Goal: Transaction & Acquisition: Book appointment/travel/reservation

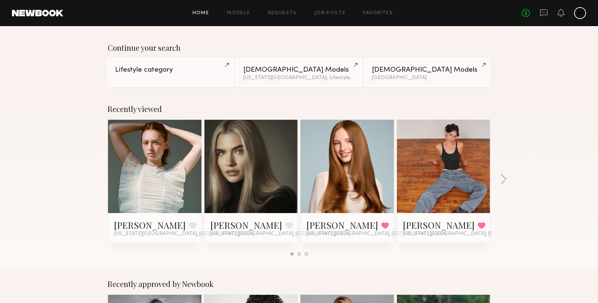
scroll to position [50, 0]
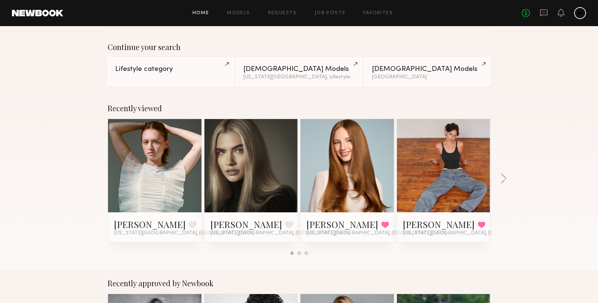
click at [457, 169] on link at bounding box center [444, 165] width 46 height 93
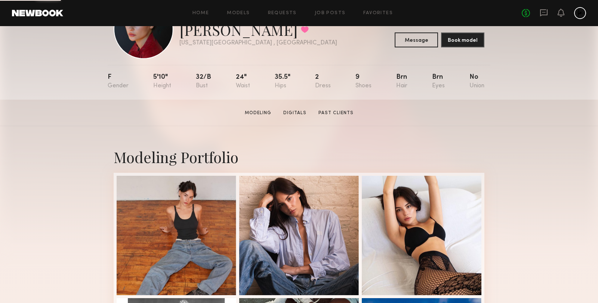
scroll to position [96, 0]
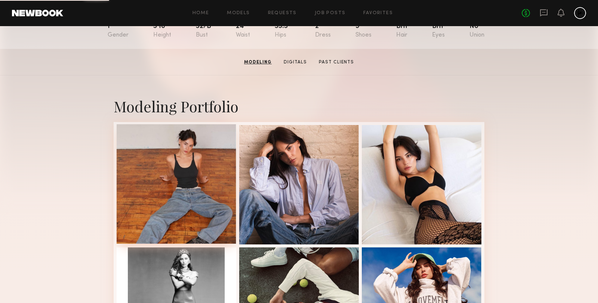
click at [196, 180] on div at bounding box center [177, 184] width 120 height 120
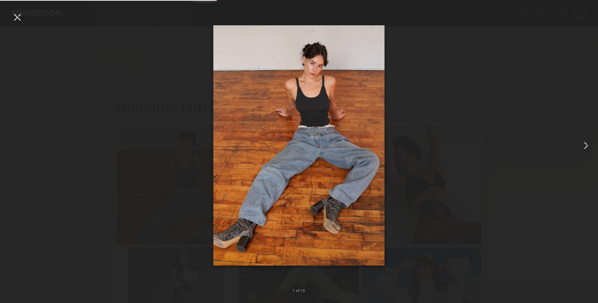
click at [585, 148] on common-icon at bounding box center [586, 146] width 12 height 12
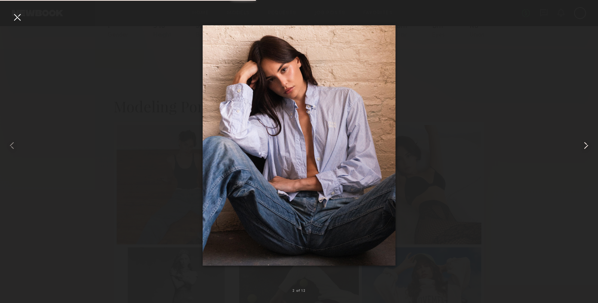
click at [585, 148] on common-icon at bounding box center [586, 146] width 12 height 12
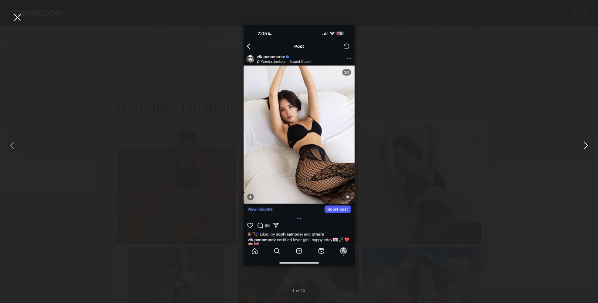
click at [585, 148] on common-icon at bounding box center [586, 146] width 12 height 12
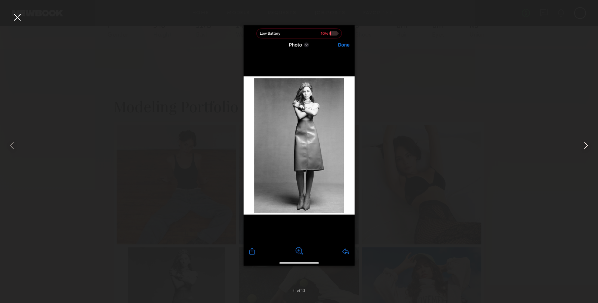
click at [585, 148] on common-icon at bounding box center [586, 146] width 12 height 12
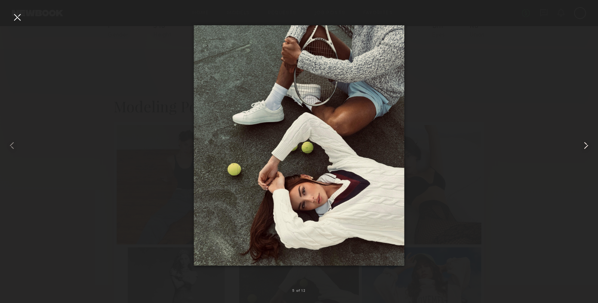
click at [585, 148] on common-icon at bounding box center [586, 146] width 12 height 12
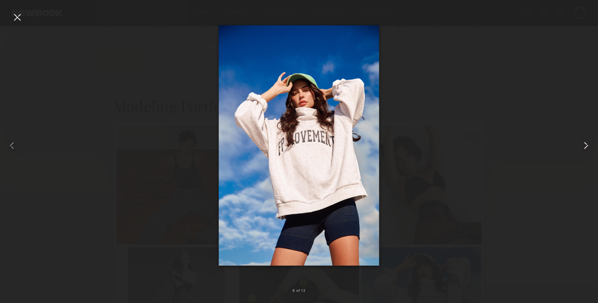
click at [585, 148] on common-icon at bounding box center [586, 146] width 12 height 12
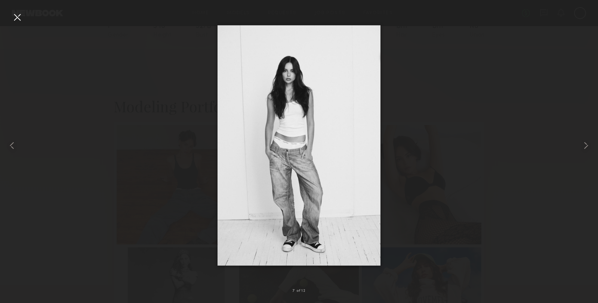
click at [501, 106] on div at bounding box center [299, 145] width 598 height 267
click at [14, 15] on div at bounding box center [17, 17] width 12 height 12
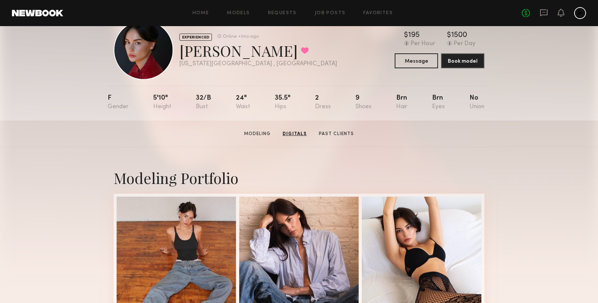
scroll to position [0, 0]
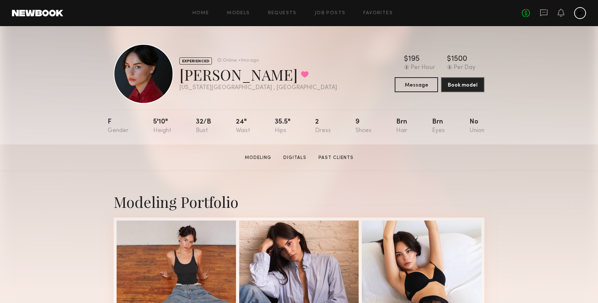
click at [139, 87] on div at bounding box center [144, 74] width 60 height 60
click at [205, 11] on link "Home" at bounding box center [200, 13] width 17 height 5
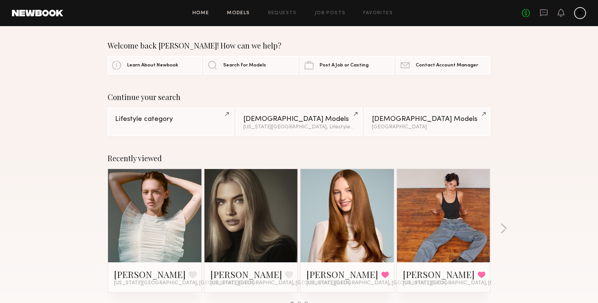
click at [230, 13] on link "Models" at bounding box center [238, 13] width 23 height 5
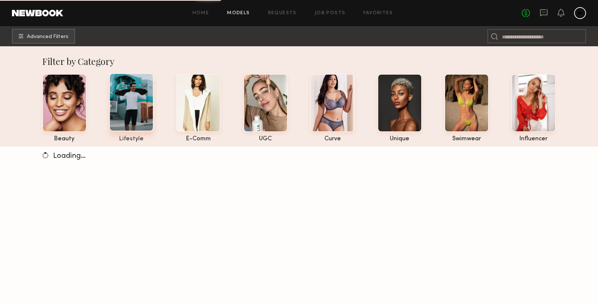
click at [129, 126] on div at bounding box center [131, 102] width 44 height 58
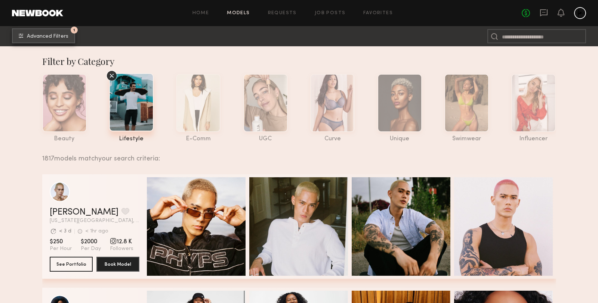
click at [44, 35] on span "Advanced Filters" at bounding box center [47, 36] width 41 height 5
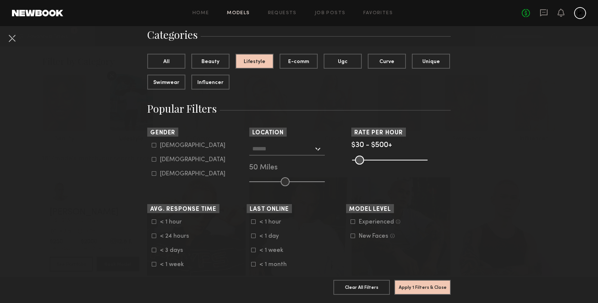
scroll to position [93, 0]
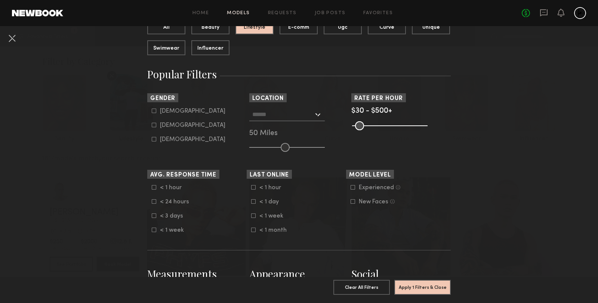
click at [166, 125] on div "Female" at bounding box center [192, 125] width 65 height 4
type input "**"
click at [315, 112] on div at bounding box center [286, 114] width 75 height 13
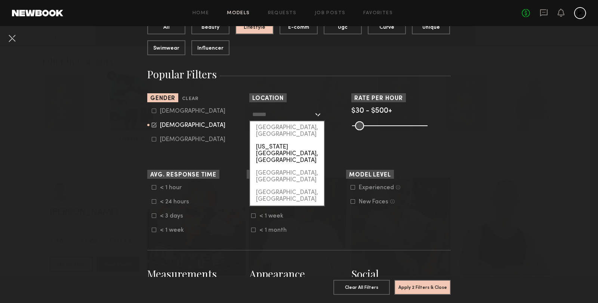
click at [294, 141] on div "[US_STATE][GEOGRAPHIC_DATA], [GEOGRAPHIC_DATA]" at bounding box center [287, 154] width 74 height 26
type input "**********"
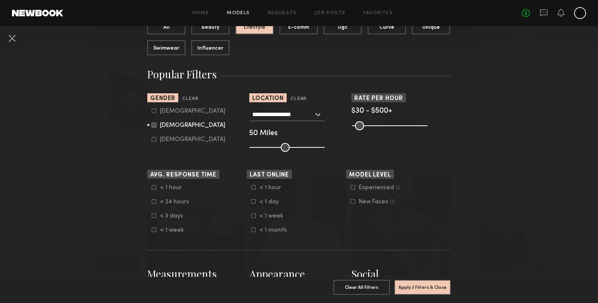
click at [347, 139] on div "**********" at bounding box center [298, 130] width 99 height 44
click at [421, 287] on button "Apply 3 Filters & Close" at bounding box center [422, 287] width 56 height 15
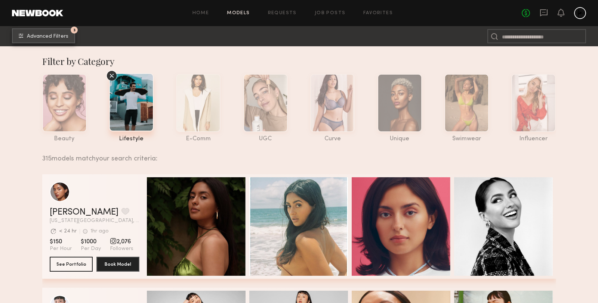
click at [57, 39] on span "Advanced Filters" at bounding box center [47, 36] width 41 height 5
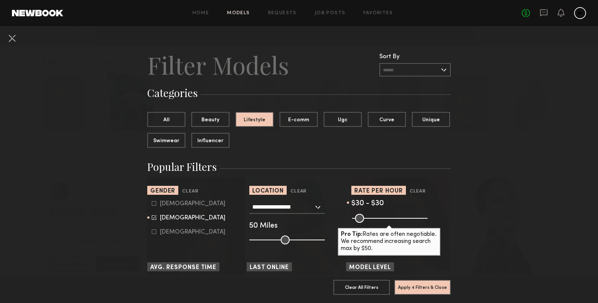
drag, startPoint x: 422, startPoint y: 220, endPoint x: 355, endPoint y: 220, distance: 66.9
click at [355, 220] on input "range" at bounding box center [389, 218] width 75 height 9
type input "**"
click at [359, 217] on input "range" at bounding box center [389, 218] width 75 height 9
click at [410, 290] on button "Apply 4 Filters & Close" at bounding box center [422, 287] width 56 height 15
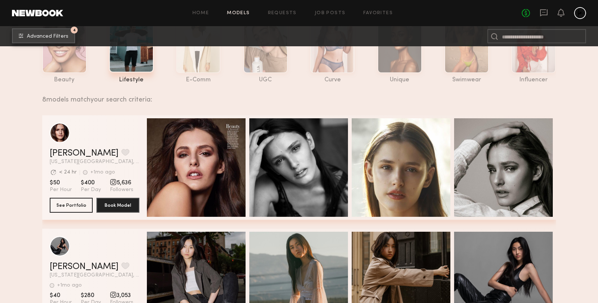
scroll to position [64, 0]
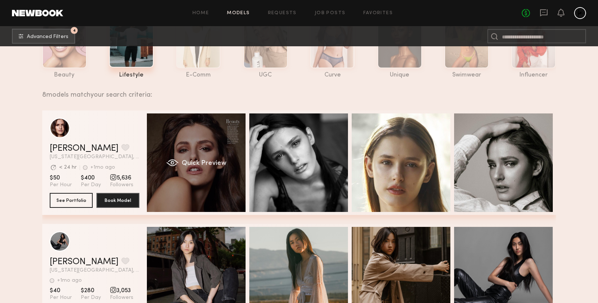
click at [209, 154] on div "Quick Preview" at bounding box center [196, 163] width 99 height 99
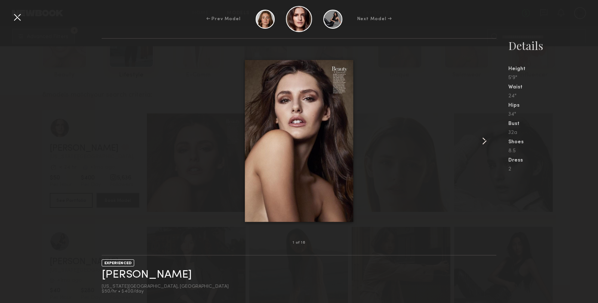
click at [483, 139] on common-icon at bounding box center [484, 141] width 12 height 12
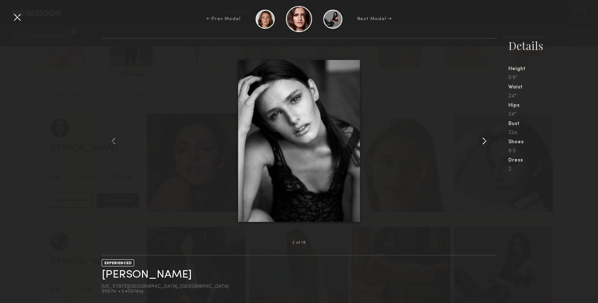
click at [483, 139] on common-icon at bounding box center [484, 141] width 12 height 12
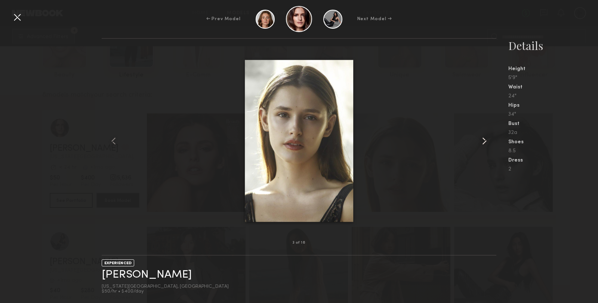
click at [483, 139] on common-icon at bounding box center [484, 141] width 12 height 12
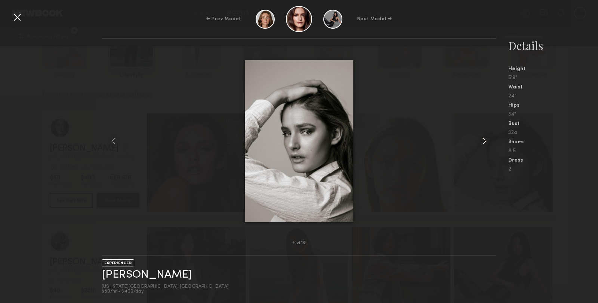
click at [483, 139] on common-icon at bounding box center [484, 141] width 12 height 12
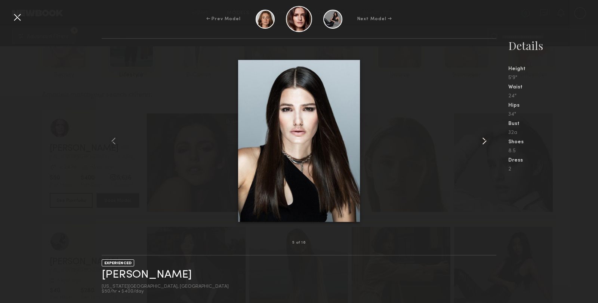
click at [483, 139] on common-icon at bounding box center [484, 141] width 12 height 12
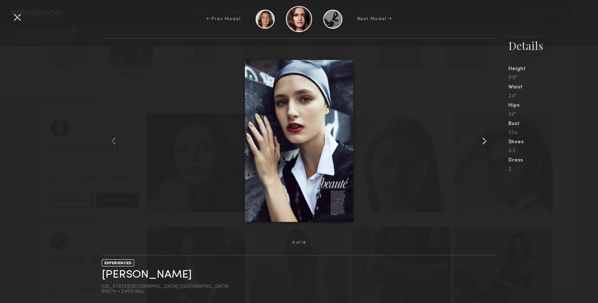
click at [483, 139] on common-icon at bounding box center [484, 141] width 12 height 12
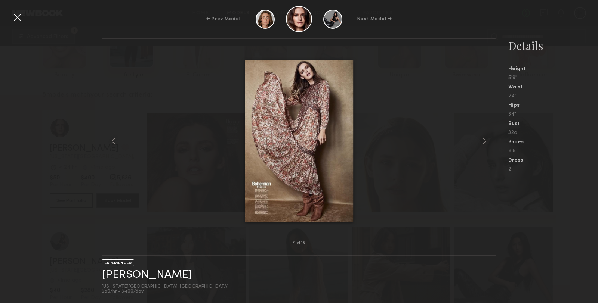
click at [50, 105] on div "7 of 16 EXPERIENCED Zoie Z. New York City, NY $50/hr • $400/day Details Height …" at bounding box center [299, 170] width 598 height 265
click at [16, 19] on div at bounding box center [17, 17] width 12 height 12
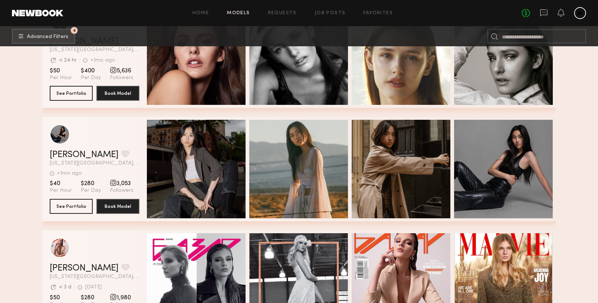
scroll to position [246, 0]
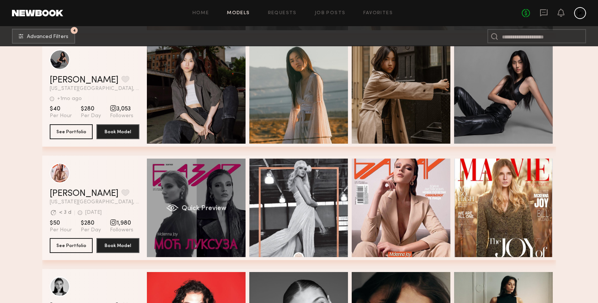
click at [190, 182] on div "Quick Preview" at bounding box center [196, 208] width 99 height 99
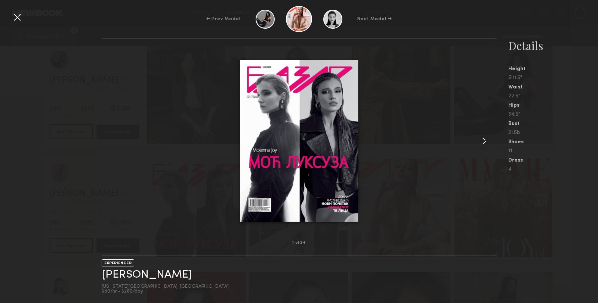
click at [486, 140] on common-icon at bounding box center [484, 141] width 12 height 12
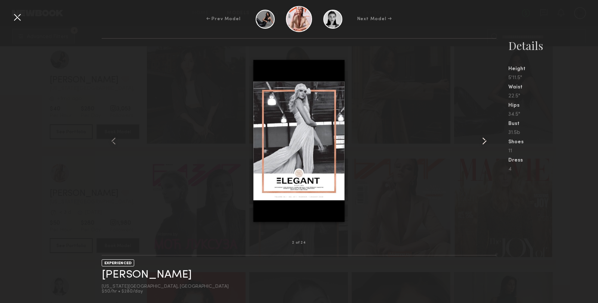
click at [486, 140] on common-icon at bounding box center [484, 141] width 12 height 12
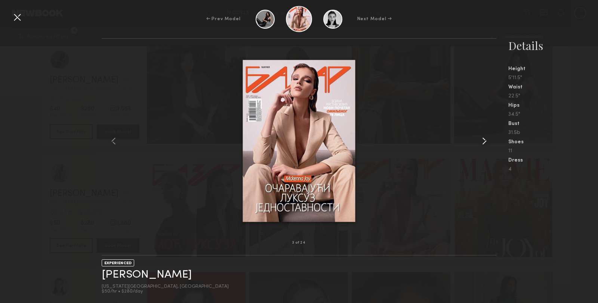
click at [486, 140] on common-icon at bounding box center [484, 141] width 12 height 12
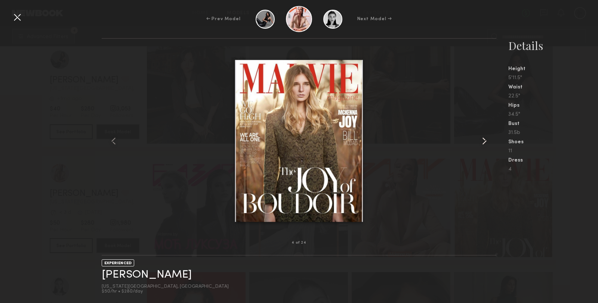
click at [486, 140] on common-icon at bounding box center [484, 141] width 12 height 12
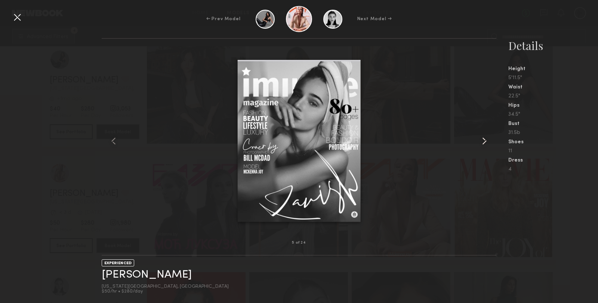
click at [486, 140] on common-icon at bounding box center [484, 141] width 12 height 12
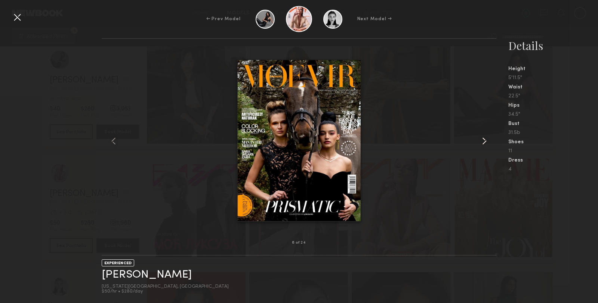
click at [486, 140] on common-icon at bounding box center [484, 141] width 12 height 12
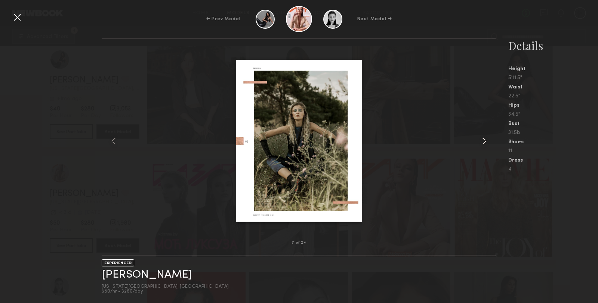
click at [486, 140] on common-icon at bounding box center [484, 141] width 12 height 12
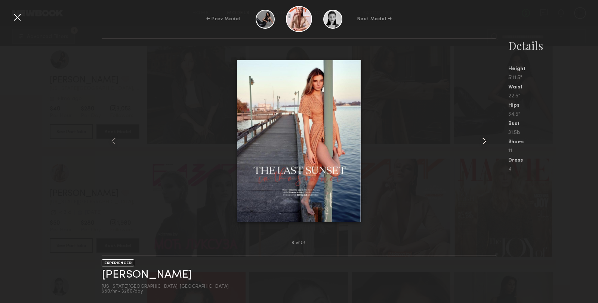
click at [486, 140] on common-icon at bounding box center [484, 141] width 12 height 12
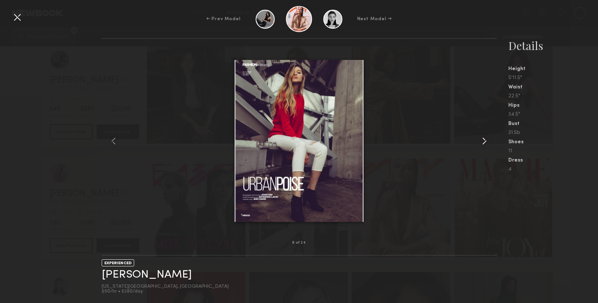
click at [486, 140] on common-icon at bounding box center [484, 141] width 12 height 12
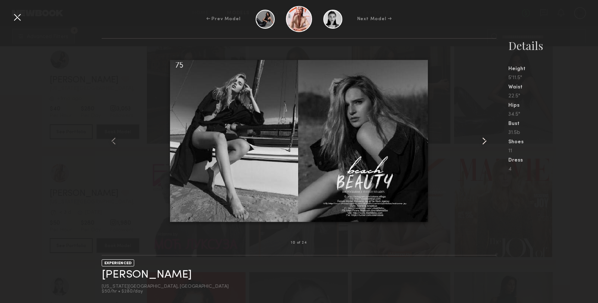
click at [485, 140] on common-icon at bounding box center [484, 141] width 12 height 12
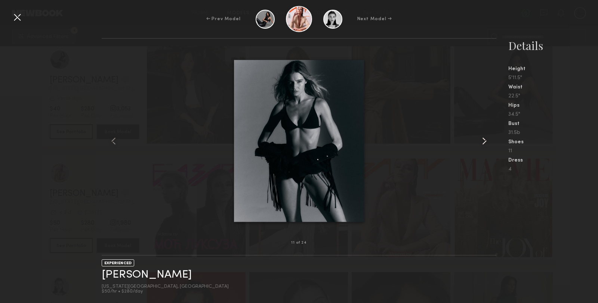
click at [485, 141] on common-icon at bounding box center [484, 141] width 12 height 12
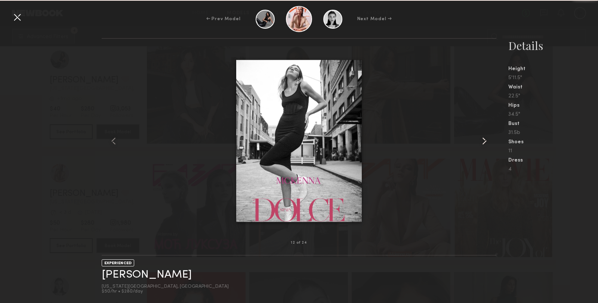
click at [485, 141] on common-icon at bounding box center [484, 141] width 12 height 12
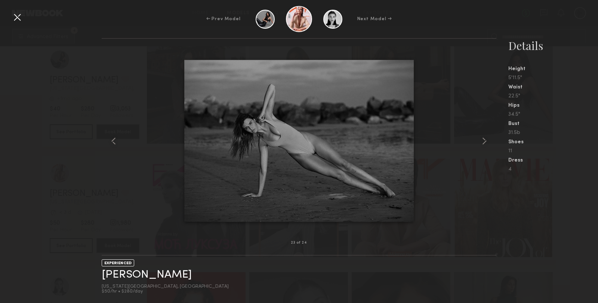
click at [16, 18] on div at bounding box center [17, 17] width 12 height 12
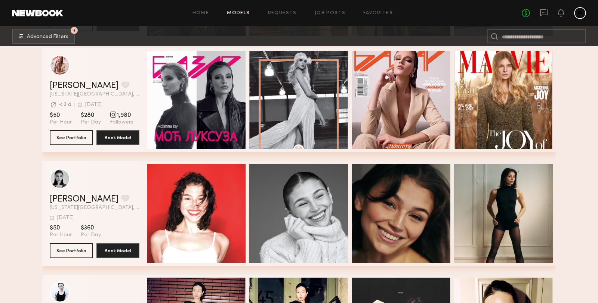
scroll to position [370, 0]
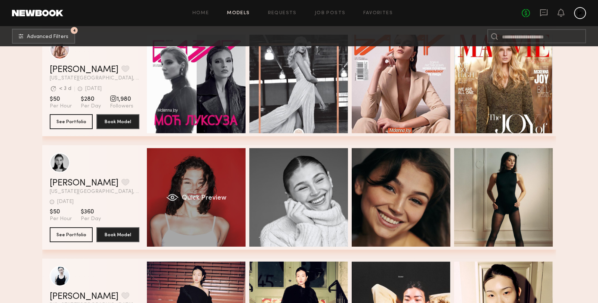
click at [172, 203] on div "Quick Preview" at bounding box center [196, 197] width 99 height 99
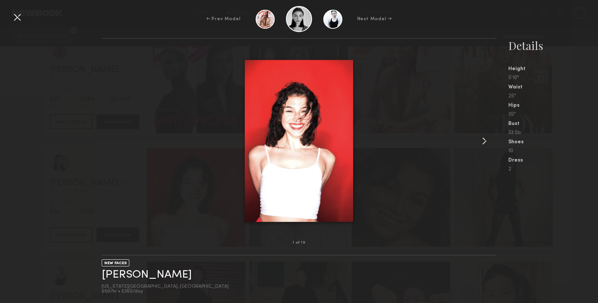
click at [483, 142] on common-icon at bounding box center [484, 141] width 12 height 12
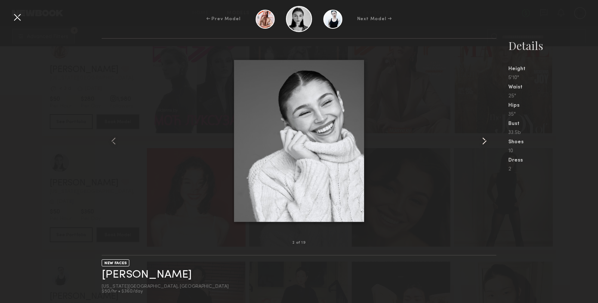
click at [483, 142] on common-icon at bounding box center [484, 141] width 12 height 12
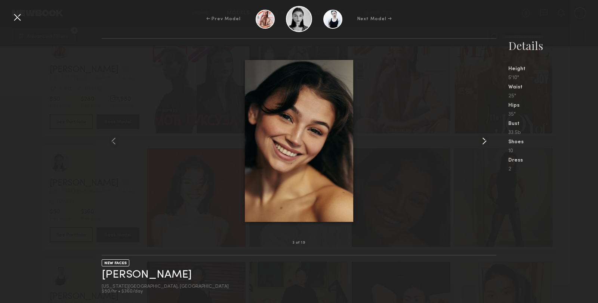
click at [483, 142] on common-icon at bounding box center [484, 141] width 12 height 12
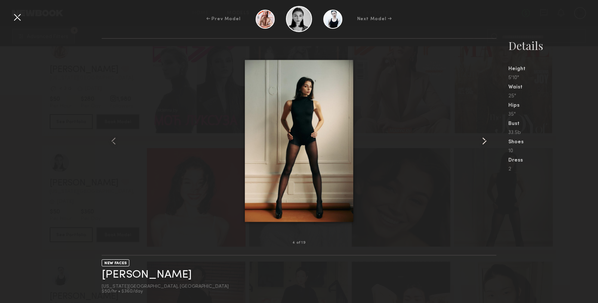
click at [483, 142] on common-icon at bounding box center [484, 141] width 12 height 12
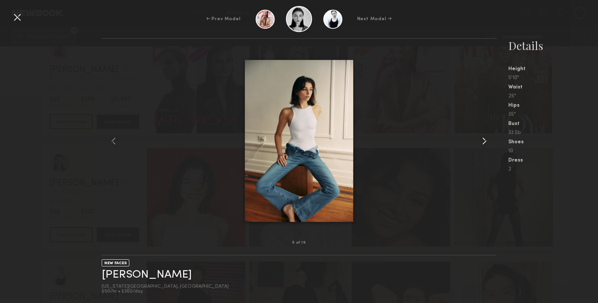
click at [483, 142] on common-icon at bounding box center [484, 141] width 12 height 12
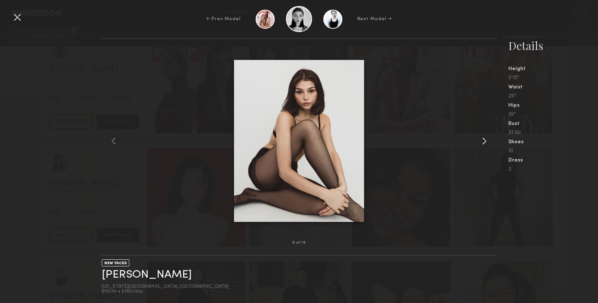
click at [483, 142] on common-icon at bounding box center [484, 141] width 12 height 12
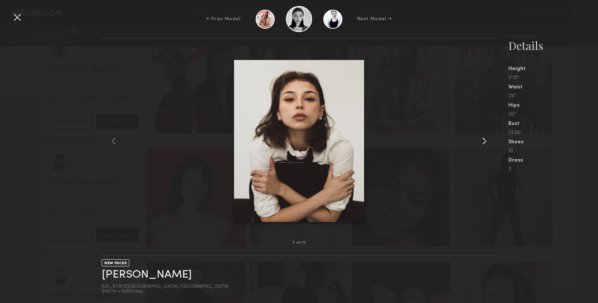
click at [483, 142] on common-icon at bounding box center [484, 141] width 12 height 12
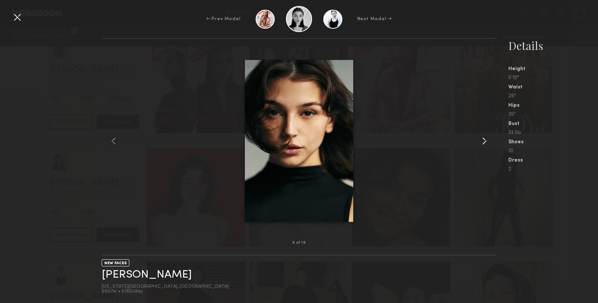
click at [483, 142] on common-icon at bounding box center [484, 141] width 12 height 12
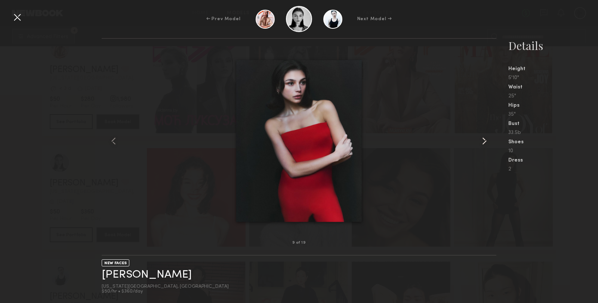
click at [483, 142] on common-icon at bounding box center [484, 141] width 12 height 12
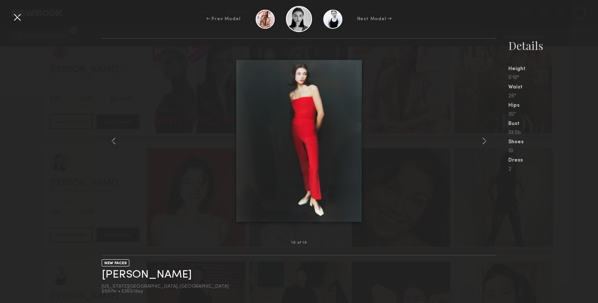
click at [19, 15] on div at bounding box center [17, 17] width 12 height 12
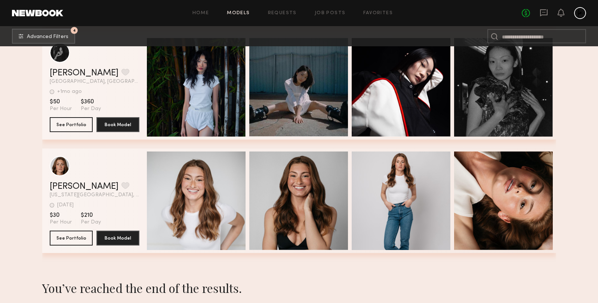
scroll to position [892, 0]
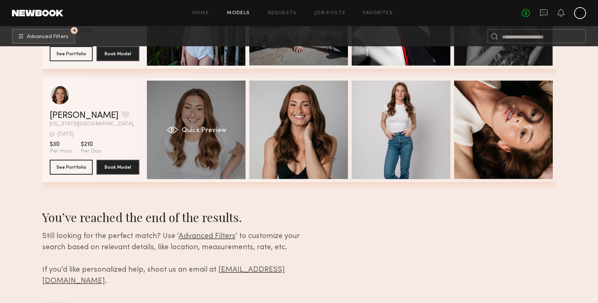
click at [170, 148] on div "Quick Preview" at bounding box center [196, 130] width 99 height 99
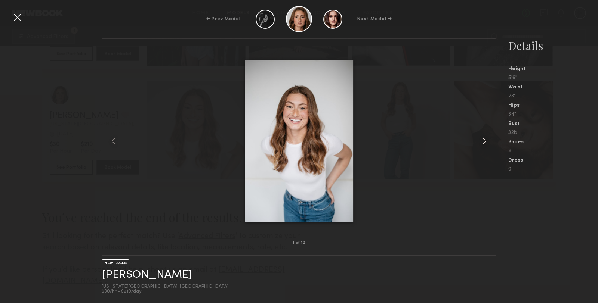
click at [487, 143] on common-icon at bounding box center [484, 141] width 12 height 12
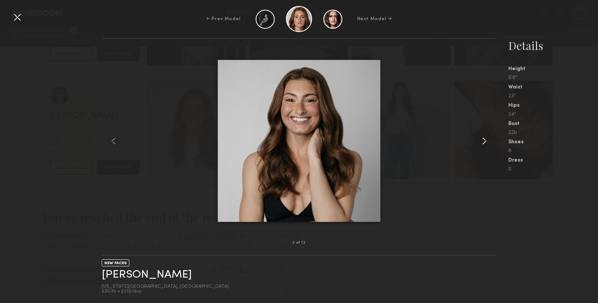
click at [487, 143] on common-icon at bounding box center [484, 141] width 12 height 12
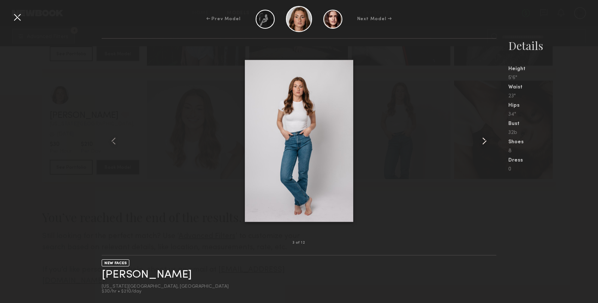
click at [487, 143] on common-icon at bounding box center [484, 141] width 12 height 12
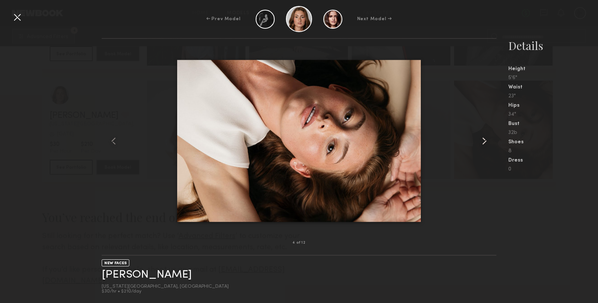
click at [487, 143] on common-icon at bounding box center [484, 141] width 12 height 12
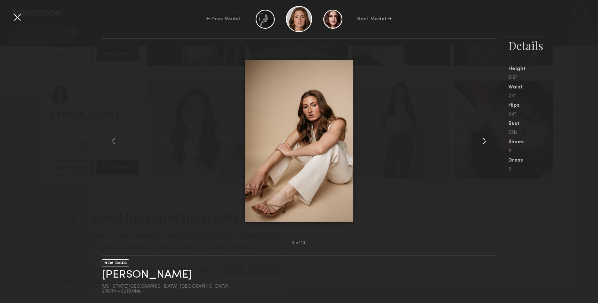
click at [487, 143] on common-icon at bounding box center [484, 141] width 12 height 12
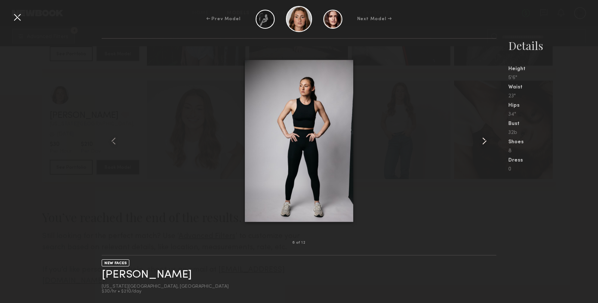
click at [487, 143] on common-icon at bounding box center [484, 141] width 12 height 12
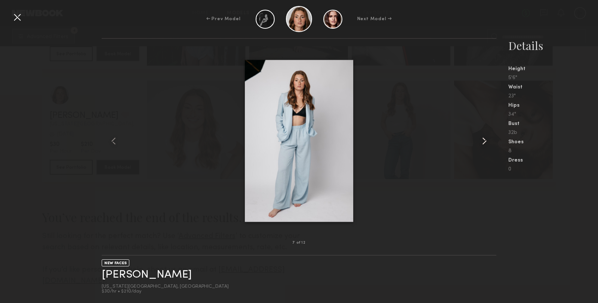
click at [487, 143] on common-icon at bounding box center [484, 141] width 12 height 12
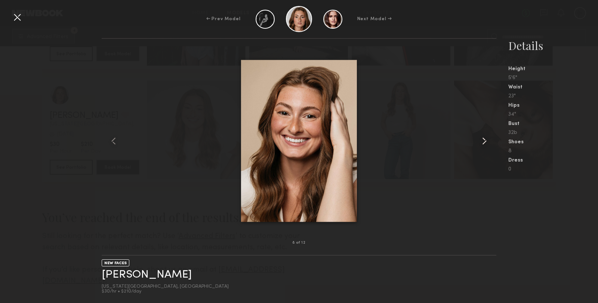
click at [487, 143] on common-icon at bounding box center [484, 141] width 12 height 12
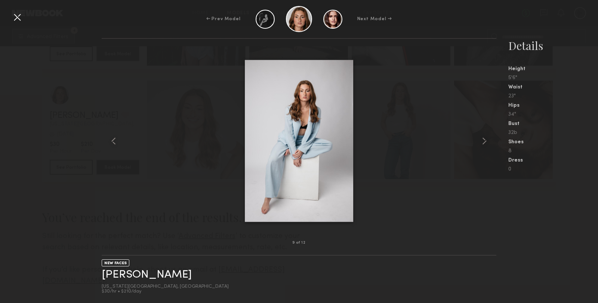
click at [18, 17] on div at bounding box center [17, 17] width 12 height 12
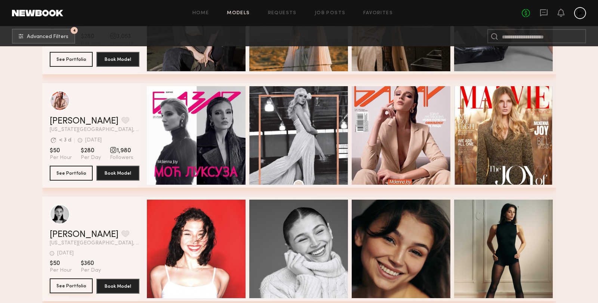
scroll to position [395, 0]
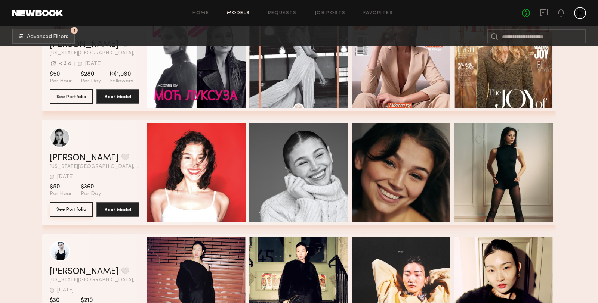
click at [66, 210] on button "See Portfolio" at bounding box center [71, 209] width 43 height 15
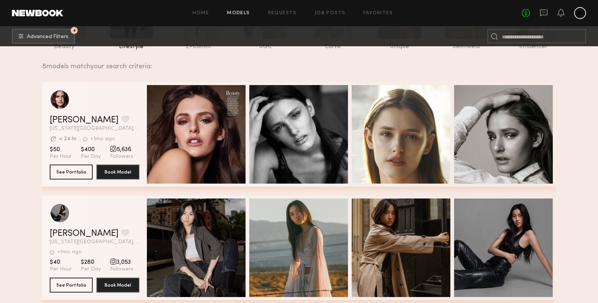
scroll to position [90, 0]
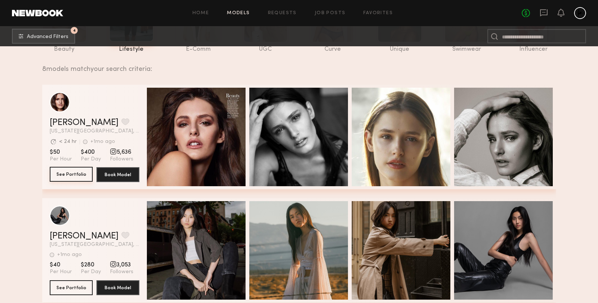
click at [75, 177] on button "See Portfolio" at bounding box center [71, 174] width 43 height 15
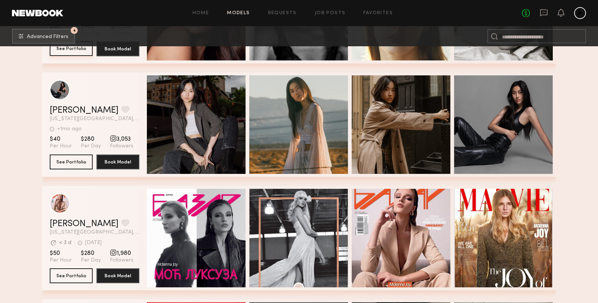
scroll to position [307, 0]
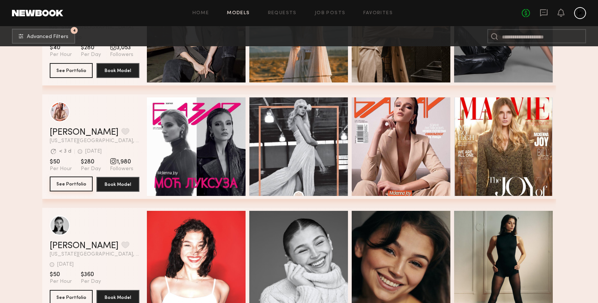
click at [67, 185] on button "See Portfolio" at bounding box center [71, 184] width 43 height 15
click at [99, 161] on section "$50 Per Hour $280 Per Day 1,980 Followers" at bounding box center [95, 165] width 90 height 14
click at [64, 131] on link "[PERSON_NAME]" at bounding box center [84, 132] width 69 height 9
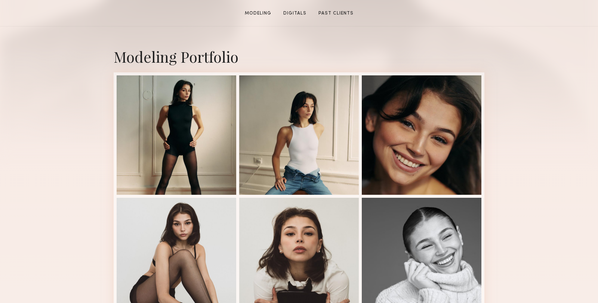
scroll to position [78, 0]
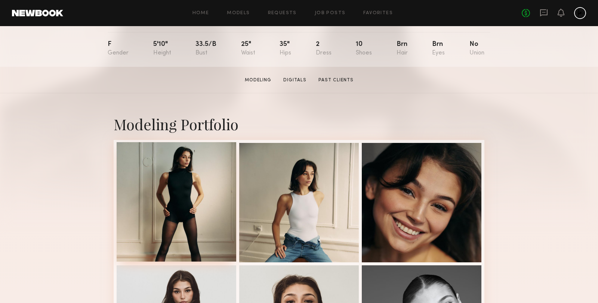
click at [163, 182] on div at bounding box center [177, 202] width 120 height 120
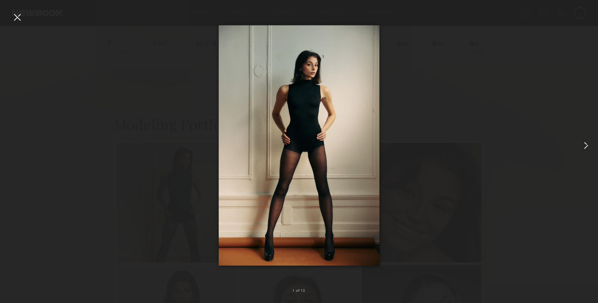
click at [586, 149] on common-icon at bounding box center [586, 146] width 12 height 12
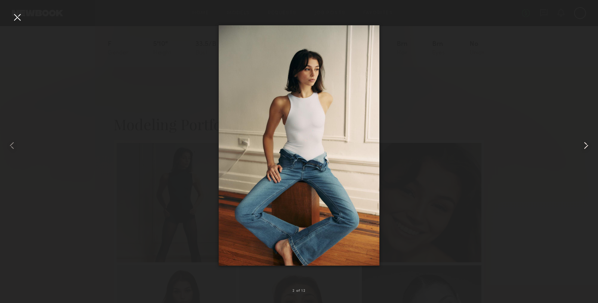
click at [586, 149] on common-icon at bounding box center [586, 146] width 12 height 12
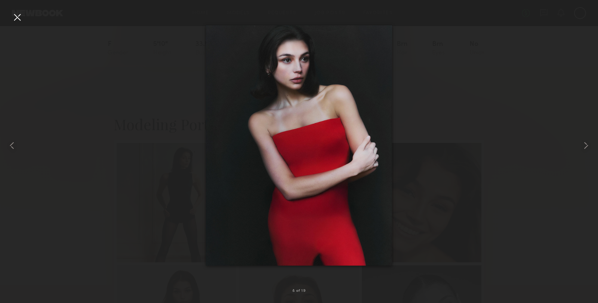
click at [18, 20] on div at bounding box center [17, 17] width 12 height 12
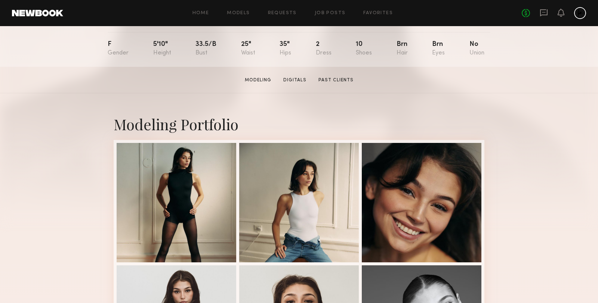
scroll to position [0, 0]
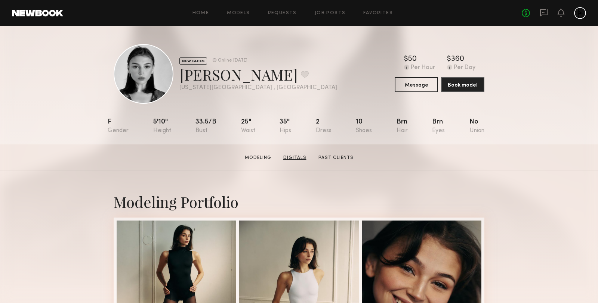
click at [299, 158] on link "Digitals" at bounding box center [294, 158] width 29 height 7
click at [333, 155] on link "Past Clients" at bounding box center [335, 158] width 41 height 7
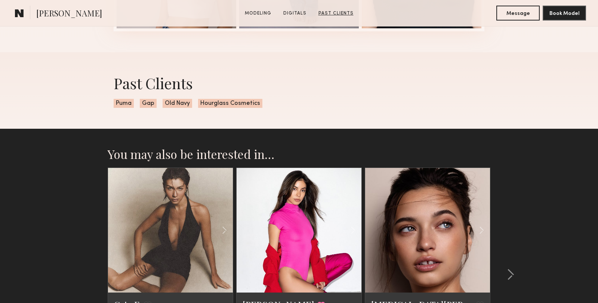
scroll to position [1370, 0]
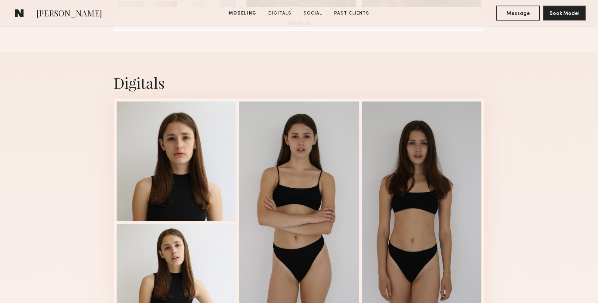
scroll to position [726, 0]
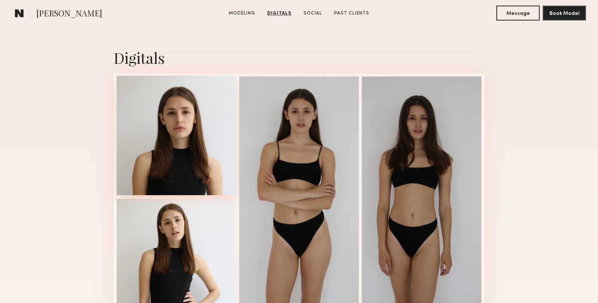
click at [182, 139] on div at bounding box center [177, 136] width 120 height 120
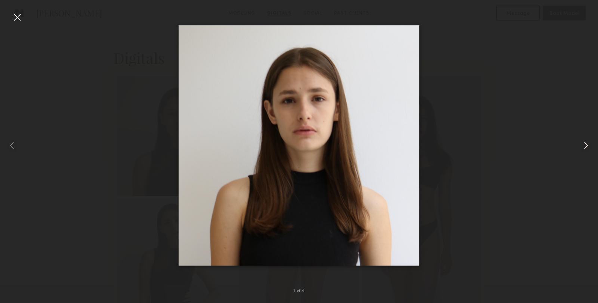
click at [586, 148] on common-icon at bounding box center [586, 146] width 12 height 12
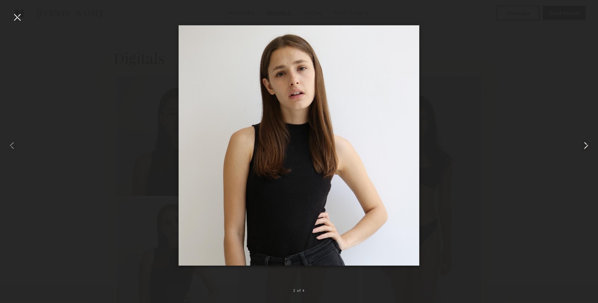
click at [586, 148] on common-icon at bounding box center [586, 146] width 12 height 12
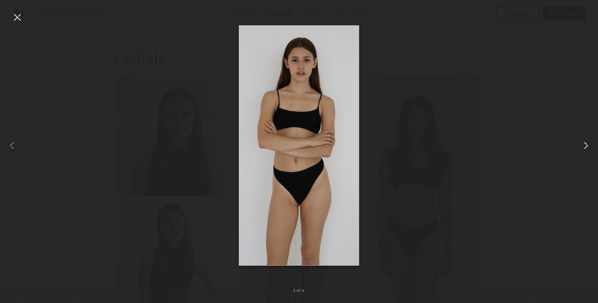
click at [585, 148] on common-icon at bounding box center [586, 146] width 12 height 12
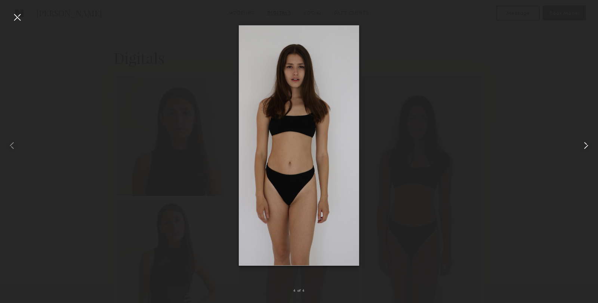
click at [585, 148] on common-icon at bounding box center [586, 146] width 12 height 12
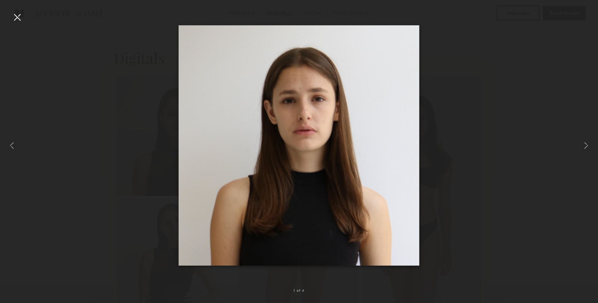
click at [18, 19] on div at bounding box center [17, 17] width 12 height 12
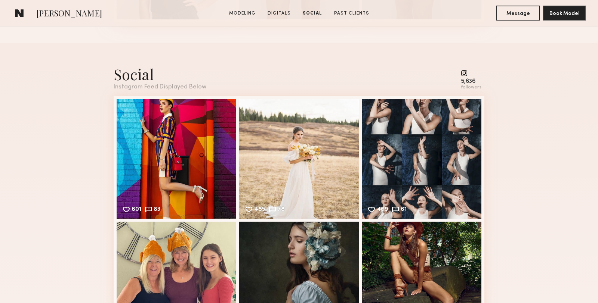
scroll to position [1033, 0]
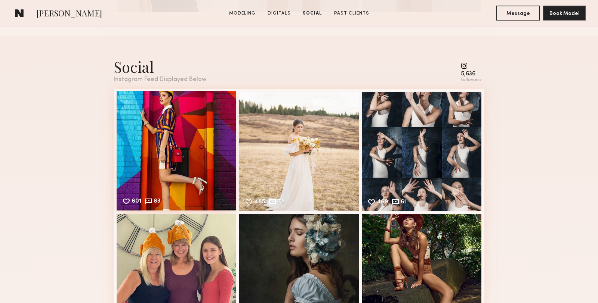
click at [176, 153] on div "601 83 Likes & comments displayed to show model’s engagement" at bounding box center [177, 151] width 120 height 120
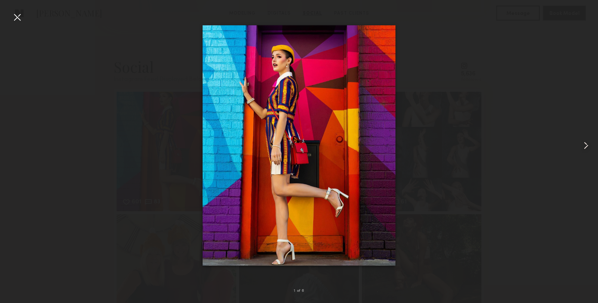
click at [585, 146] on common-icon at bounding box center [586, 146] width 12 height 12
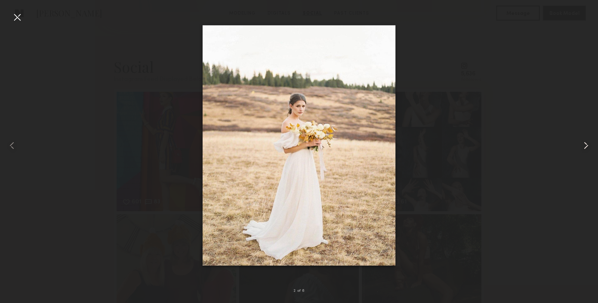
click at [585, 146] on common-icon at bounding box center [586, 146] width 12 height 12
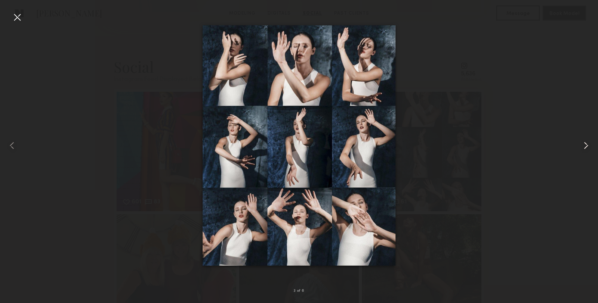
click at [585, 146] on common-icon at bounding box center [586, 146] width 12 height 12
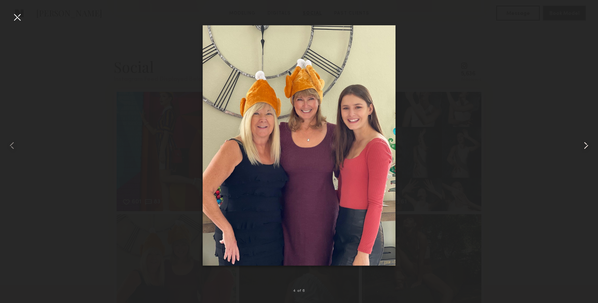
click at [585, 146] on common-icon at bounding box center [586, 146] width 12 height 12
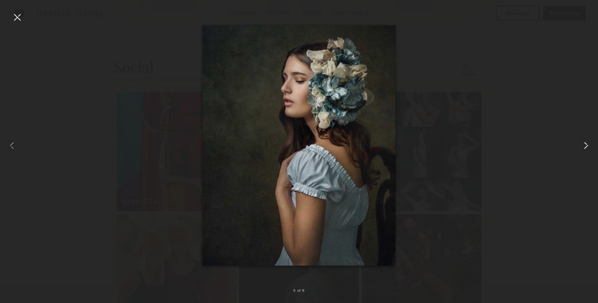
click at [585, 146] on common-icon at bounding box center [586, 146] width 12 height 12
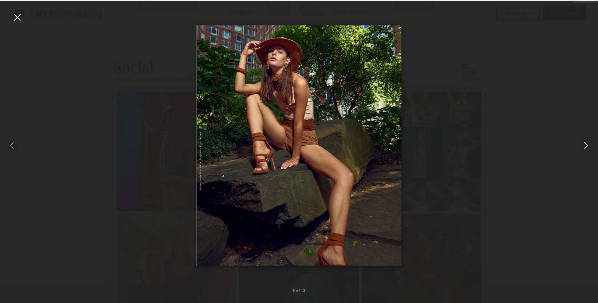
click at [585, 146] on common-icon at bounding box center [586, 146] width 12 height 12
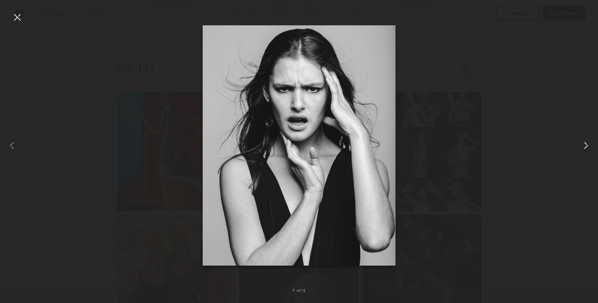
click at [585, 146] on common-icon at bounding box center [586, 146] width 12 height 12
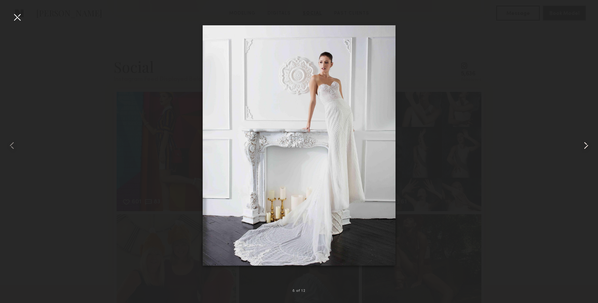
click at [585, 146] on common-icon at bounding box center [586, 146] width 12 height 12
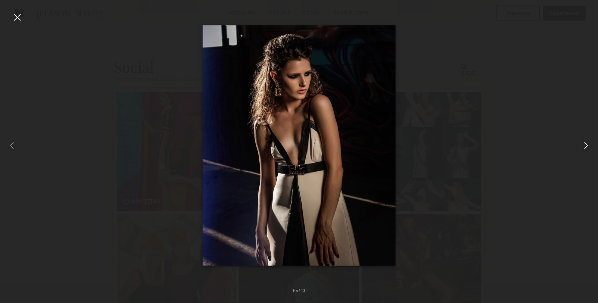
click at [585, 146] on common-icon at bounding box center [586, 146] width 12 height 12
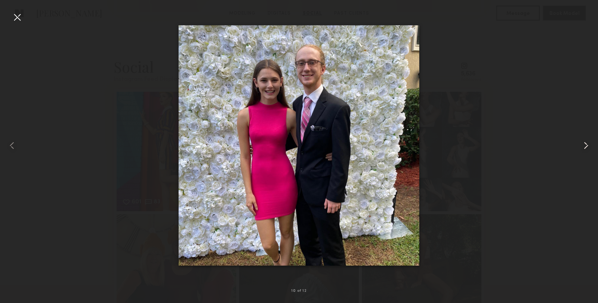
click at [585, 146] on common-icon at bounding box center [586, 146] width 12 height 12
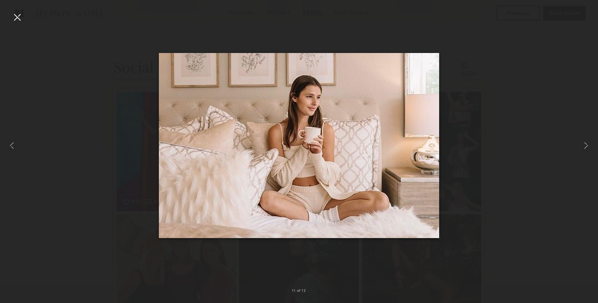
click at [15, 18] on div at bounding box center [17, 17] width 12 height 12
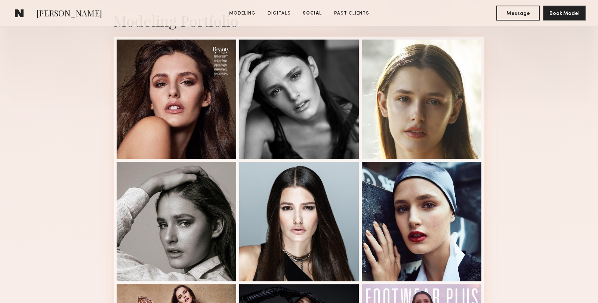
scroll to position [137, 0]
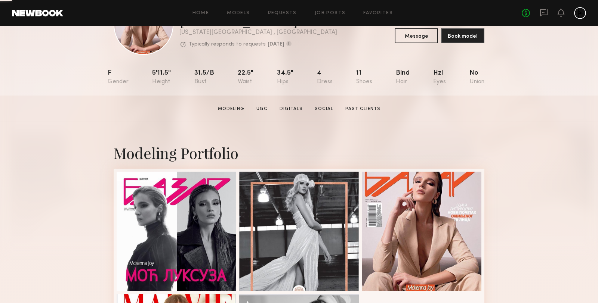
scroll to position [103, 0]
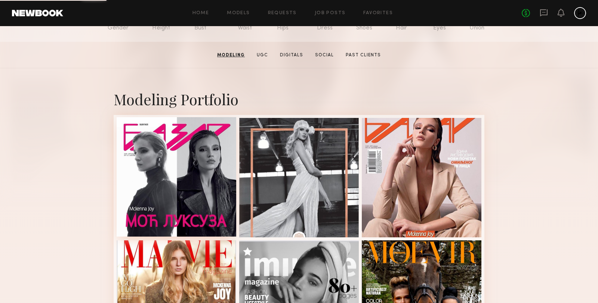
click at [160, 163] on div at bounding box center [177, 177] width 120 height 120
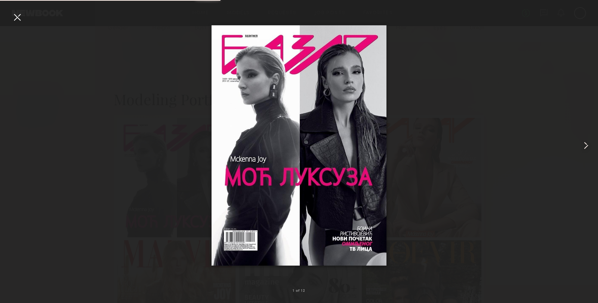
click at [583, 146] on common-icon at bounding box center [586, 146] width 12 height 12
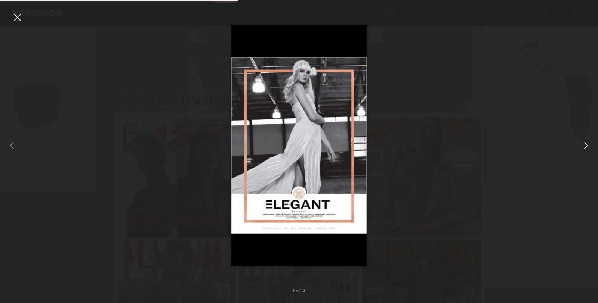
click at [583, 146] on common-icon at bounding box center [586, 146] width 12 height 12
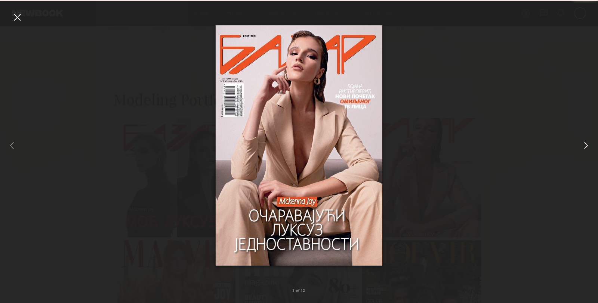
click at [583, 146] on common-icon at bounding box center [586, 146] width 12 height 12
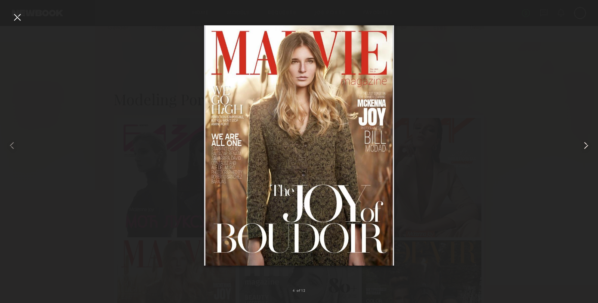
click at [583, 145] on common-icon at bounding box center [586, 146] width 12 height 12
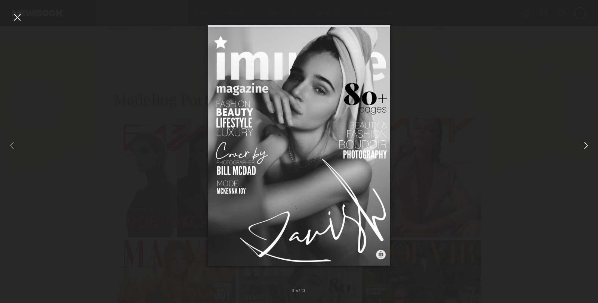
click at [583, 145] on common-icon at bounding box center [586, 146] width 12 height 12
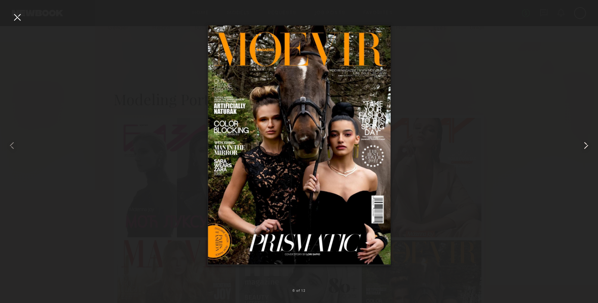
click at [583, 145] on common-icon at bounding box center [586, 146] width 12 height 12
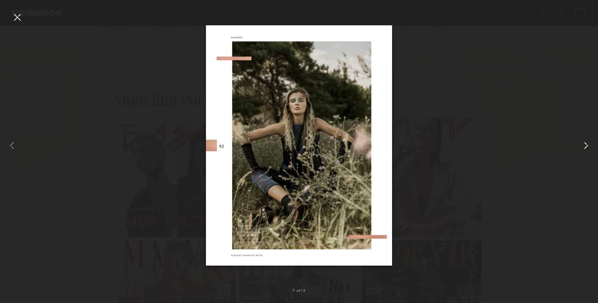
click at [583, 145] on common-icon at bounding box center [586, 146] width 12 height 12
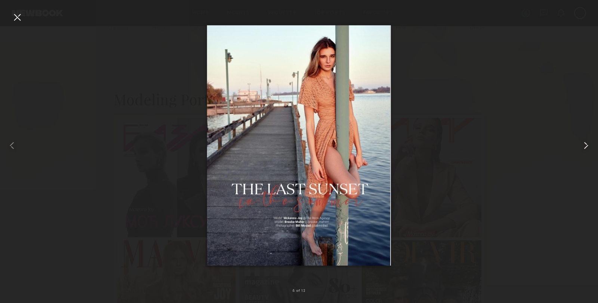
click at [583, 145] on common-icon at bounding box center [586, 146] width 12 height 12
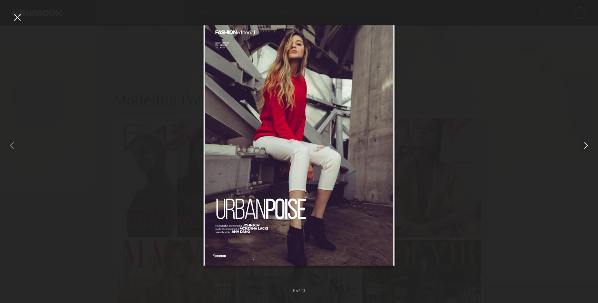
click at [583, 145] on common-icon at bounding box center [586, 146] width 12 height 12
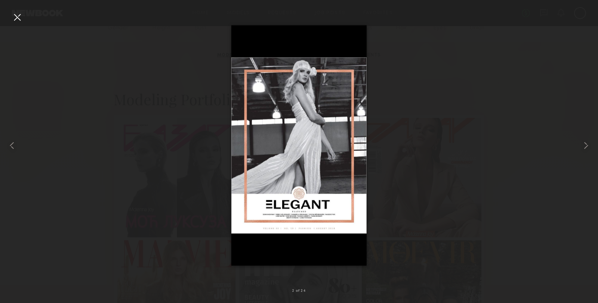
click at [19, 15] on div at bounding box center [17, 17] width 12 height 12
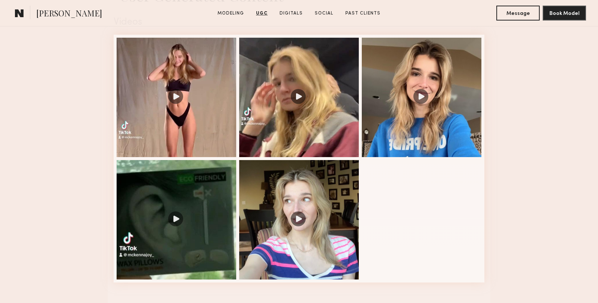
scroll to position [1241, 0]
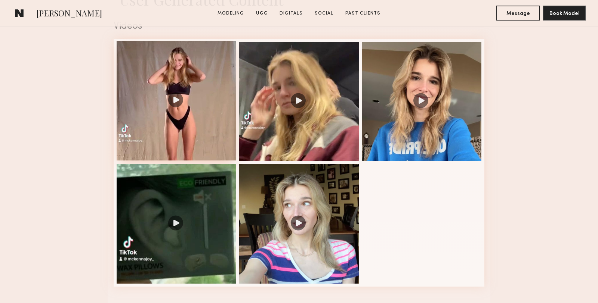
click at [186, 78] on div at bounding box center [177, 101] width 120 height 120
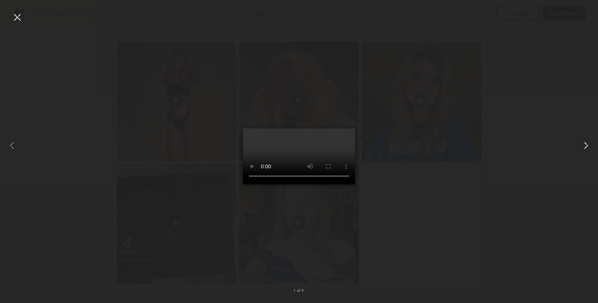
click at [585, 145] on common-icon at bounding box center [586, 146] width 12 height 12
click at [582, 147] on common-icon at bounding box center [586, 146] width 12 height 12
click at [581, 143] on common-icon at bounding box center [586, 146] width 12 height 12
click at [500, 187] on div at bounding box center [299, 145] width 598 height 267
click at [20, 14] on div at bounding box center [17, 17] width 12 height 12
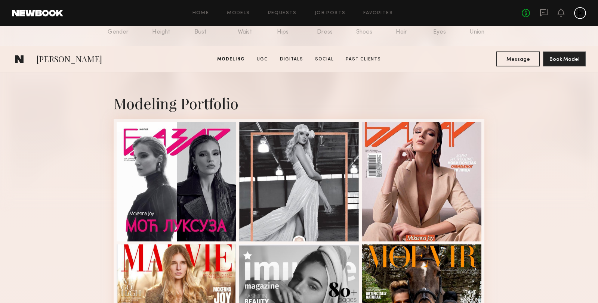
scroll to position [0, 0]
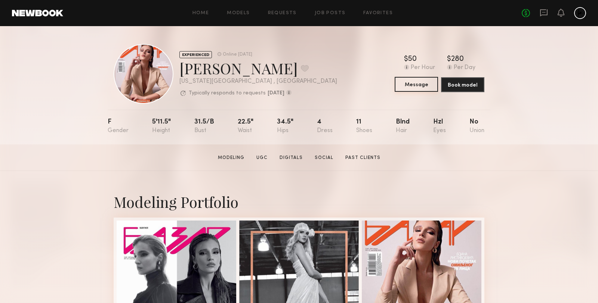
click at [429, 85] on button "Message" at bounding box center [415, 84] width 43 height 15
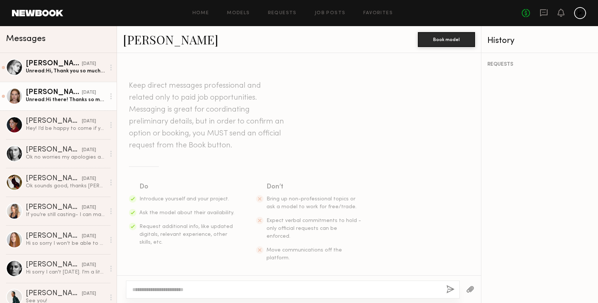
click at [72, 100] on div "Unread: Hi there! Thanks so much for reaching out. I’m available for a casting …" at bounding box center [66, 99] width 80 height 7
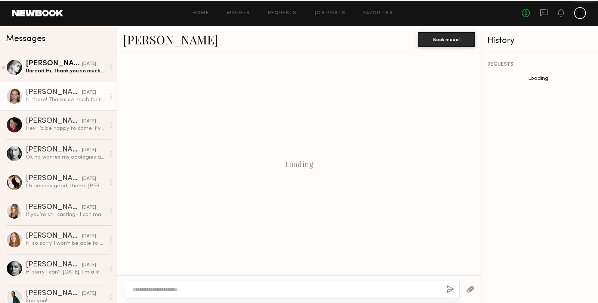
scroll to position [215, 0]
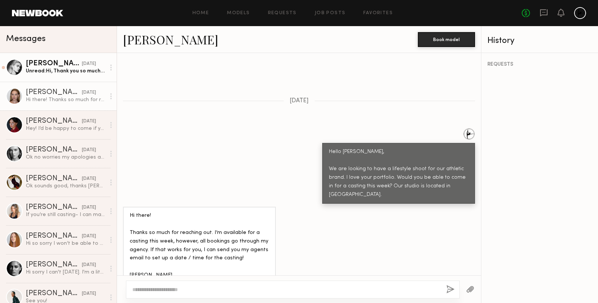
click at [82, 68] on div "Unread: Hi, Thank you so much! I’d love to come in to your studio for a casting…" at bounding box center [66, 71] width 80 height 7
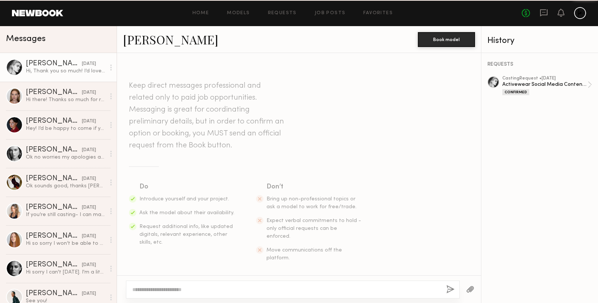
scroll to position [263, 0]
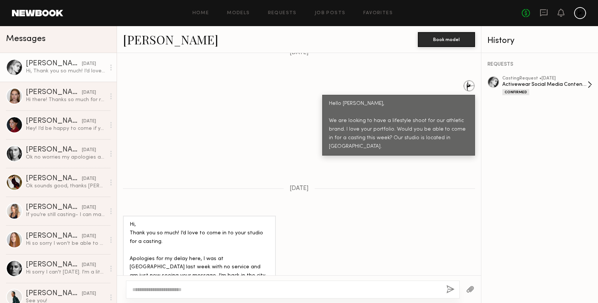
click at [531, 84] on div "Activewear Social Media Content Shoot" at bounding box center [544, 84] width 85 height 7
click at [252, 284] on div at bounding box center [293, 290] width 334 height 18
click at [227, 290] on textarea at bounding box center [286, 289] width 308 height 7
type textarea "**********"
click at [449, 289] on button "button" at bounding box center [450, 289] width 8 height 9
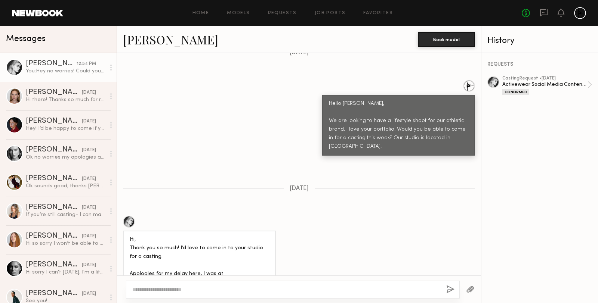
scroll to position [413, 0]
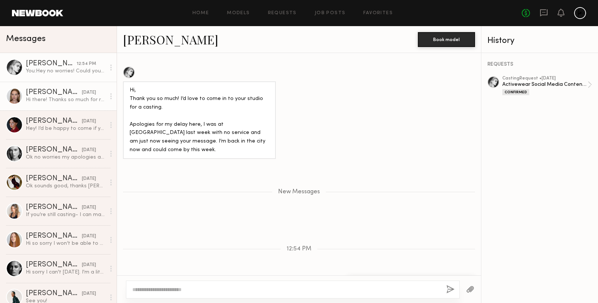
click at [44, 93] on div "[PERSON_NAME]" at bounding box center [54, 92] width 56 height 7
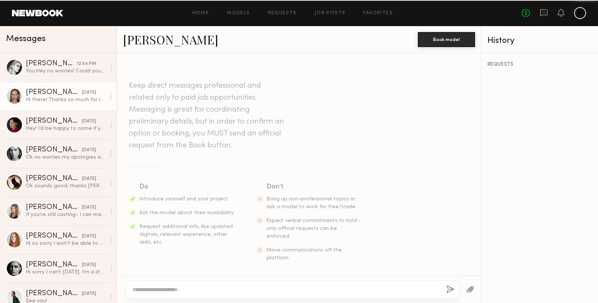
scroll to position [215, 0]
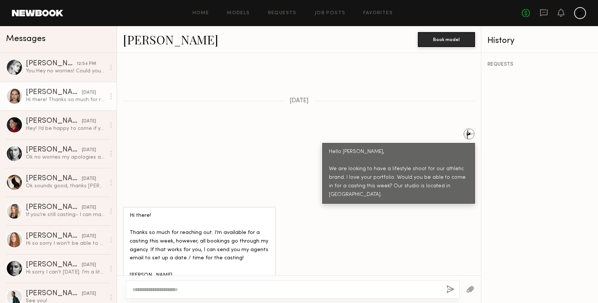
click at [167, 288] on textarea at bounding box center [286, 289] width 308 height 7
type textarea "**********"
click at [450, 291] on button "button" at bounding box center [450, 289] width 8 height 9
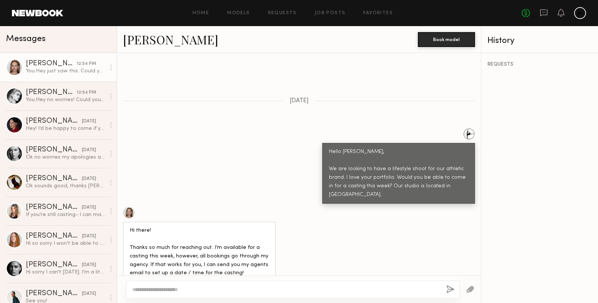
scroll to position [373, 0]
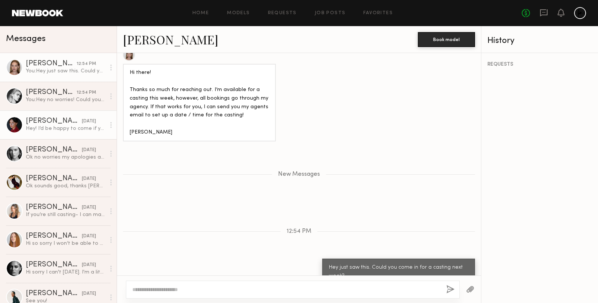
click at [63, 127] on div "Hey! I’d be happy to come if you contact my agent britt@elitemodels.com" at bounding box center [66, 128] width 80 height 7
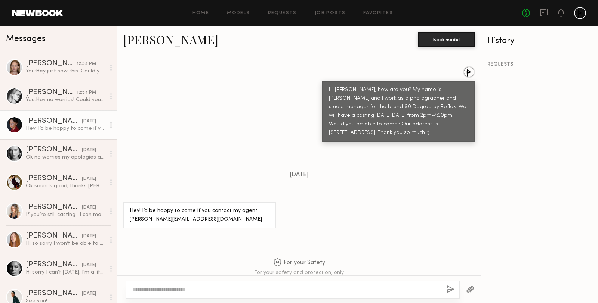
scroll to position [289, 0]
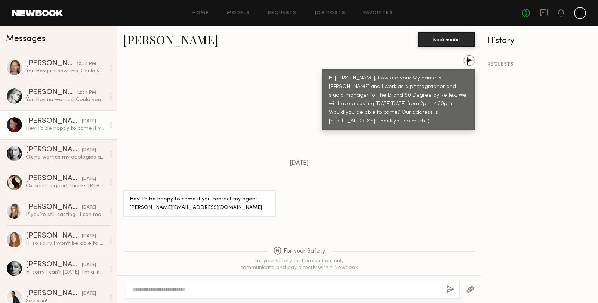
click at [16, 126] on div at bounding box center [14, 125] width 17 height 17
drag, startPoint x: 130, startPoint y: 191, endPoint x: 213, endPoint y: 196, distance: 83.8
click at [213, 196] on div "Hey! I’d be happy to come if you contact my agent britt@elitemodels.com" at bounding box center [199, 203] width 139 height 17
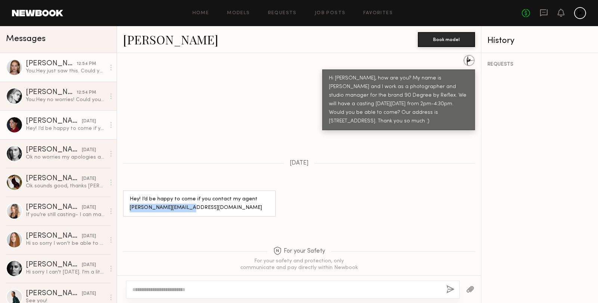
click at [41, 67] on div "Cari F." at bounding box center [51, 63] width 51 height 7
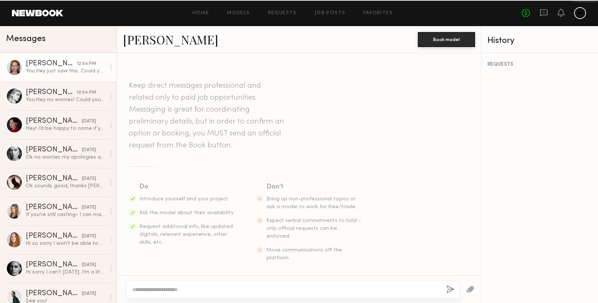
scroll to position [316, 0]
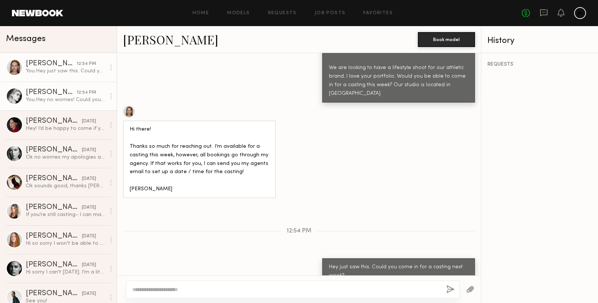
click at [41, 90] on div "Claire V." at bounding box center [51, 92] width 51 height 7
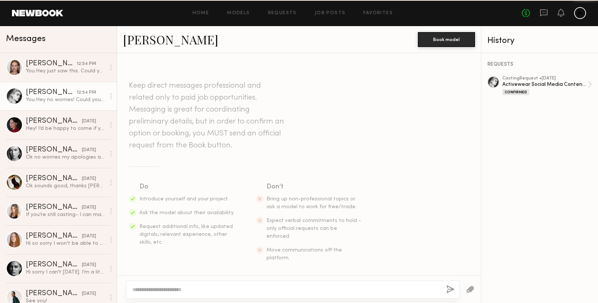
scroll to position [356, 0]
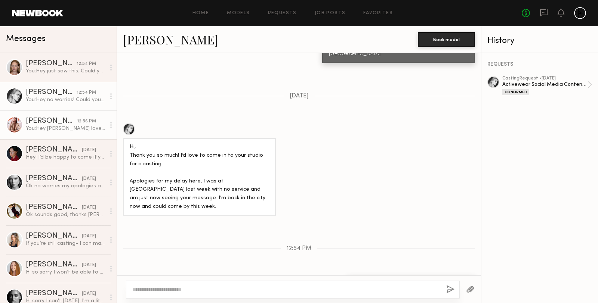
click at [55, 131] on div "You: Hey Mckenna love your portfolio. Would you be able to come in for a castin…" at bounding box center [66, 128] width 80 height 7
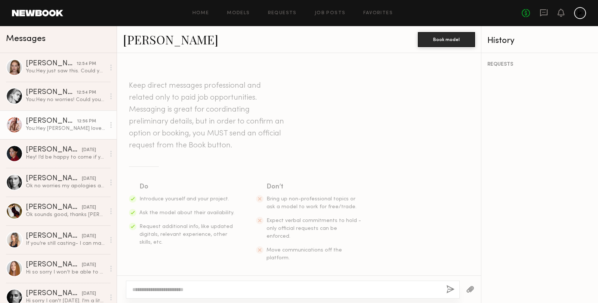
scroll to position [109, 0]
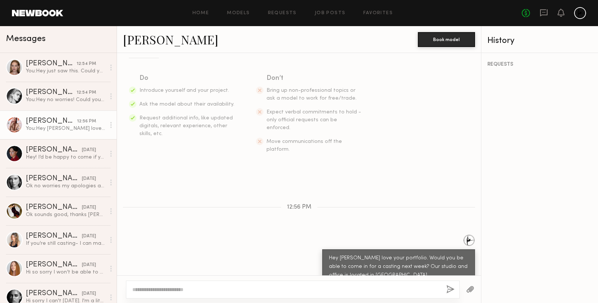
click at [113, 126] on div at bounding box center [110, 125] width 11 height 15
click at [74, 120] on div "McKenna L." at bounding box center [51, 121] width 51 height 7
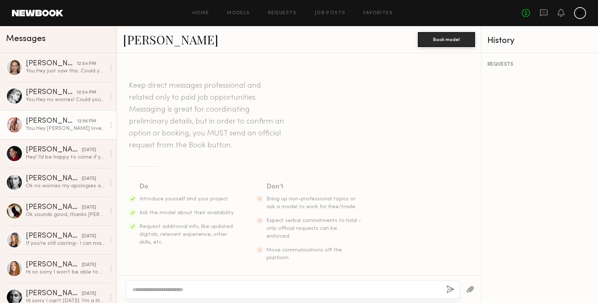
click at [171, 38] on link "McKenna L." at bounding box center [170, 39] width 95 height 16
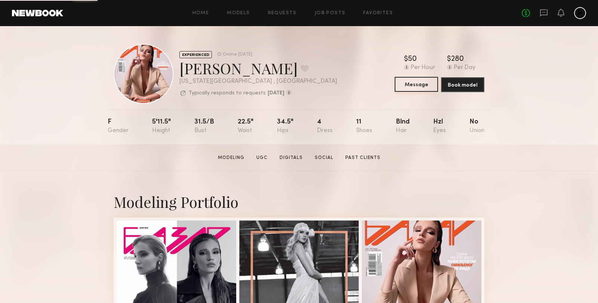
click at [415, 86] on button "Message" at bounding box center [415, 84] width 43 height 15
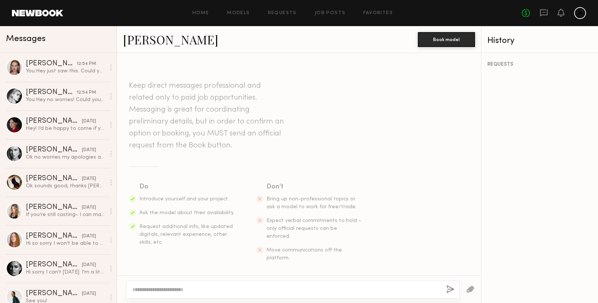
type textarea "*"
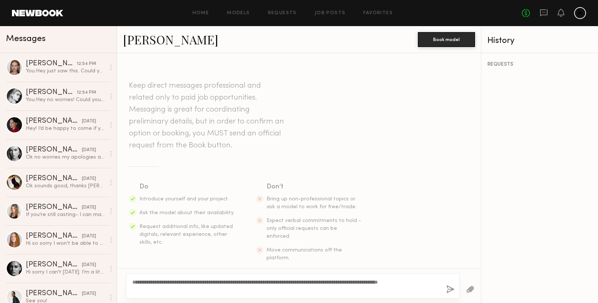
type textarea "**********"
click at [447, 291] on button "button" at bounding box center [450, 289] width 8 height 9
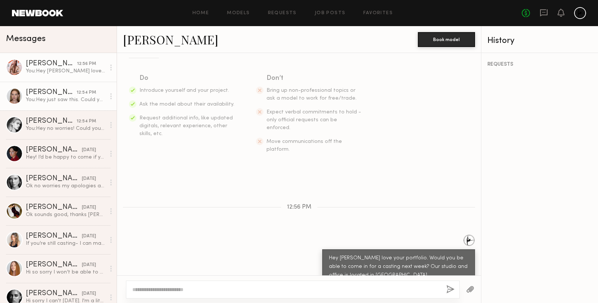
click at [49, 99] on div "You: Hey just saw this. Could you come in for a casting next week?" at bounding box center [66, 99] width 80 height 7
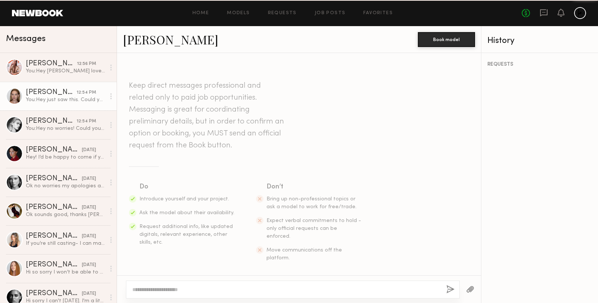
scroll to position [316, 0]
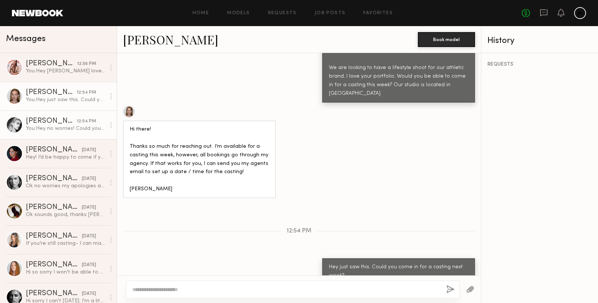
click at [59, 124] on div "[PERSON_NAME]" at bounding box center [51, 121] width 51 height 7
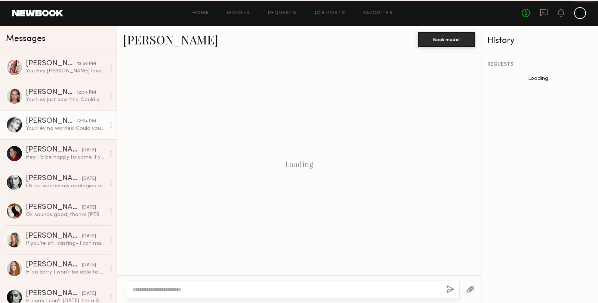
scroll to position [356, 0]
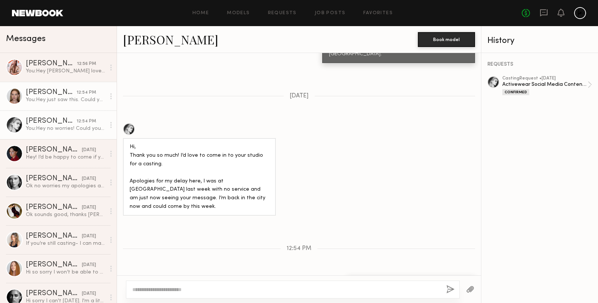
click at [69, 102] on div "You: Hey just saw this. Could you come in for a casting next week?" at bounding box center [66, 99] width 80 height 7
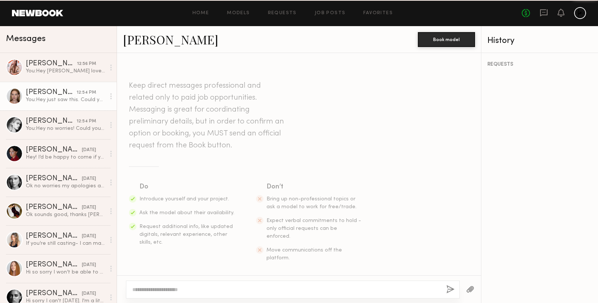
scroll to position [316, 0]
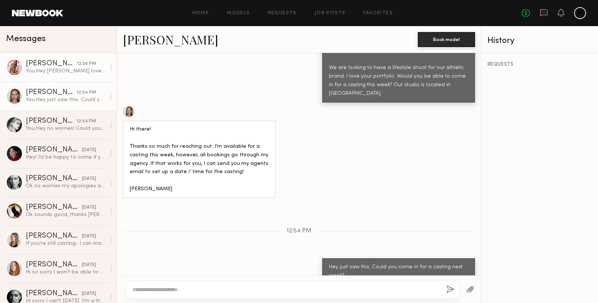
click at [69, 66] on div "[PERSON_NAME]" at bounding box center [51, 63] width 51 height 7
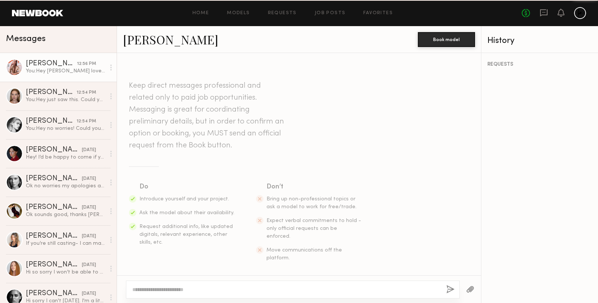
scroll to position [109, 0]
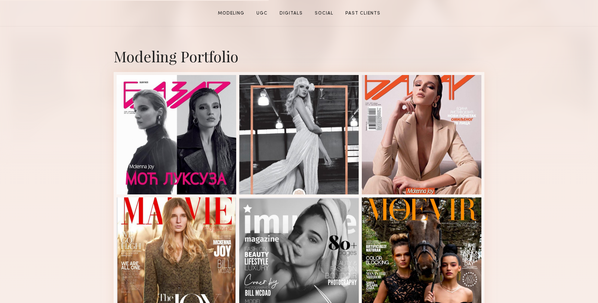
scroll to position [161, 0]
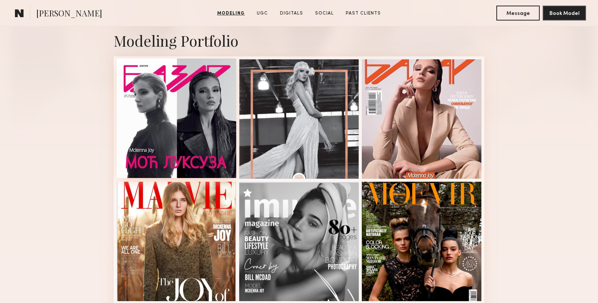
click at [170, 146] on div at bounding box center [177, 119] width 120 height 120
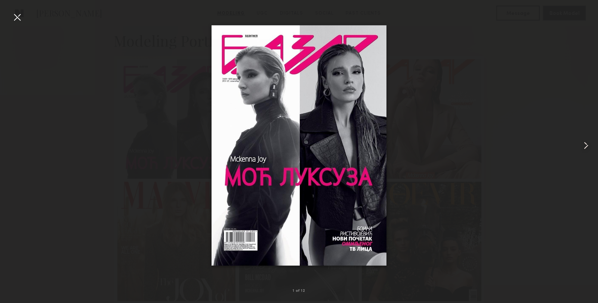
click at [582, 146] on common-icon at bounding box center [586, 146] width 12 height 12
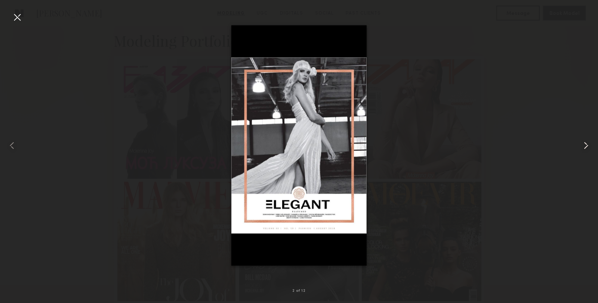
click at [582, 145] on common-icon at bounding box center [586, 146] width 12 height 12
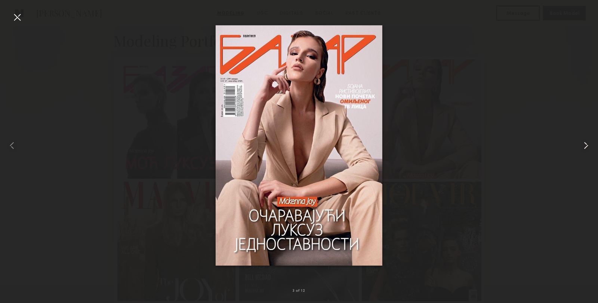
click at [582, 146] on common-icon at bounding box center [586, 146] width 12 height 12
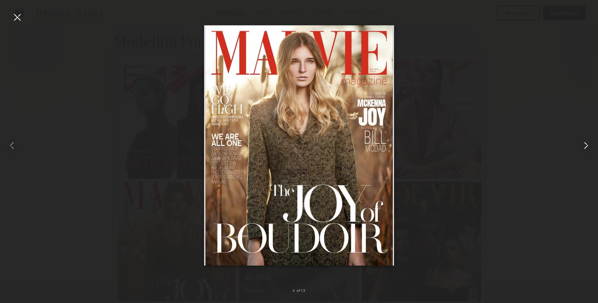
click at [582, 146] on common-icon at bounding box center [586, 146] width 12 height 12
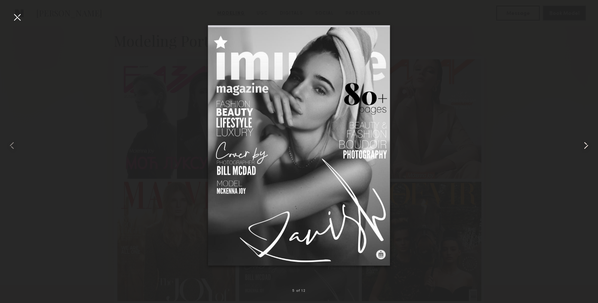
click at [582, 146] on common-icon at bounding box center [586, 146] width 12 height 12
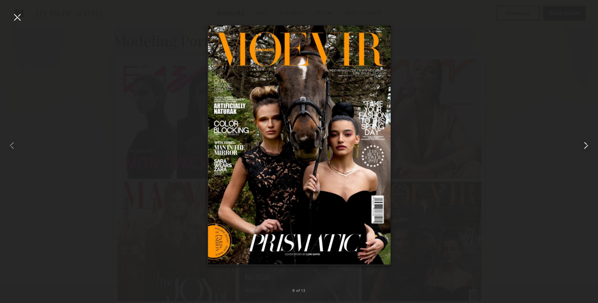
click at [582, 146] on common-icon at bounding box center [586, 146] width 12 height 12
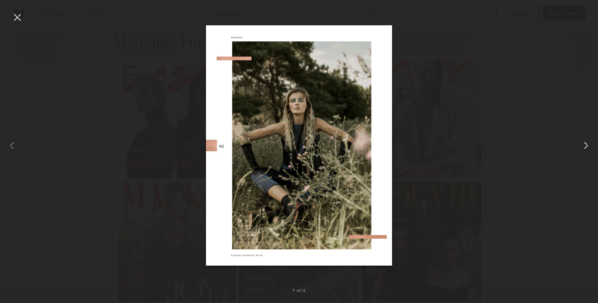
click at [582, 146] on common-icon at bounding box center [586, 146] width 12 height 12
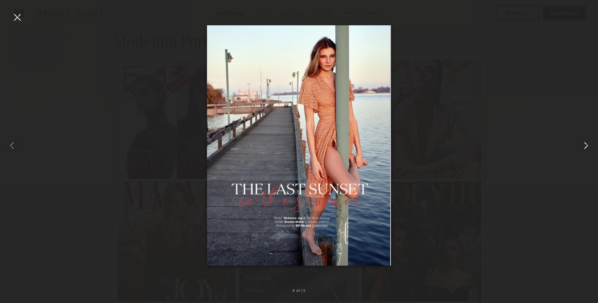
click at [582, 146] on common-icon at bounding box center [586, 146] width 12 height 12
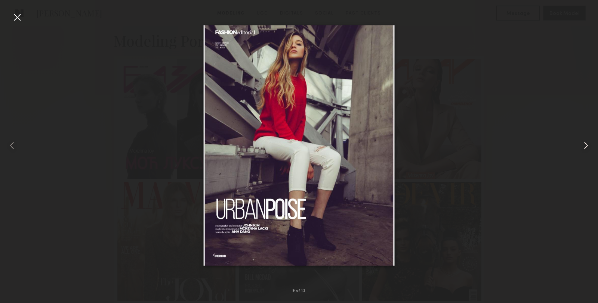
click at [583, 146] on common-icon at bounding box center [586, 146] width 12 height 12
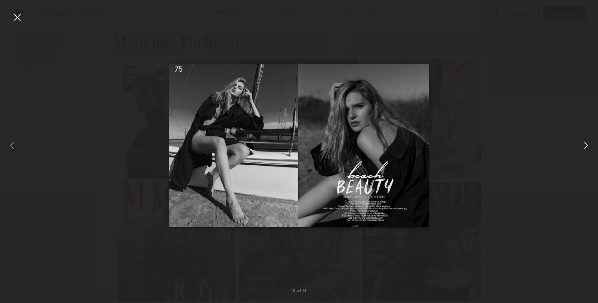
click at [583, 146] on common-icon at bounding box center [586, 146] width 12 height 12
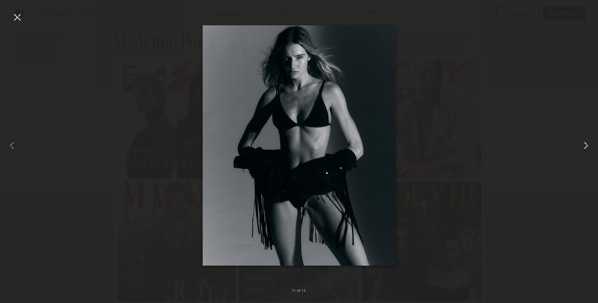
click at [583, 146] on common-icon at bounding box center [586, 146] width 12 height 12
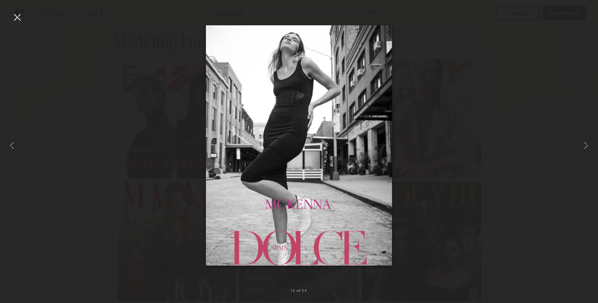
click at [516, 150] on div at bounding box center [299, 145] width 598 height 267
click at [20, 18] on div at bounding box center [17, 17] width 12 height 12
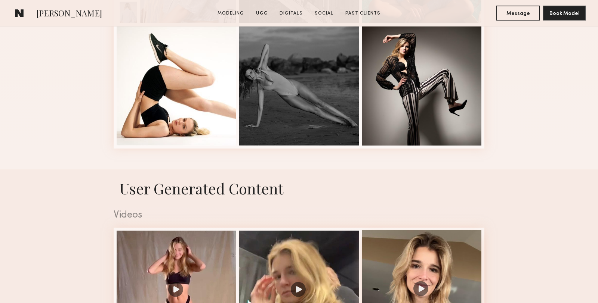
scroll to position [1018, 0]
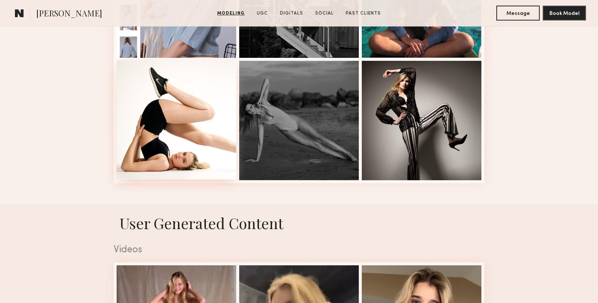
click at [165, 138] on div at bounding box center [177, 120] width 120 height 120
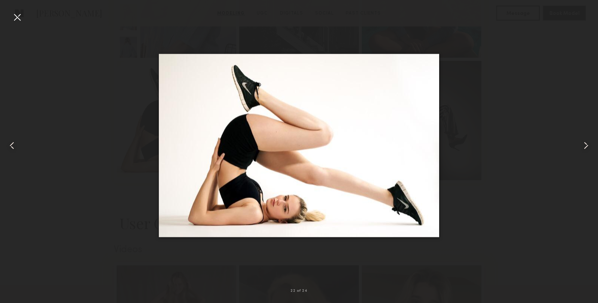
click at [10, 145] on common-icon at bounding box center [12, 146] width 12 height 12
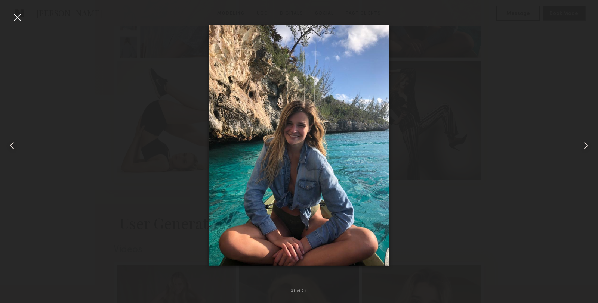
click at [10, 145] on common-icon at bounding box center [12, 146] width 12 height 12
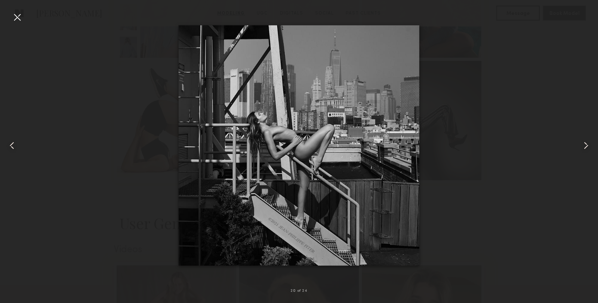
click at [16, 16] on div at bounding box center [17, 17] width 12 height 12
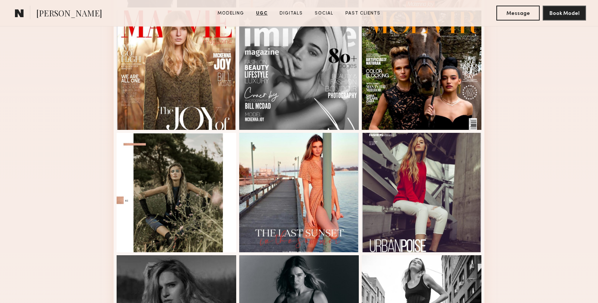
scroll to position [0, 0]
